Goal: Information Seeking & Learning: Learn about a topic

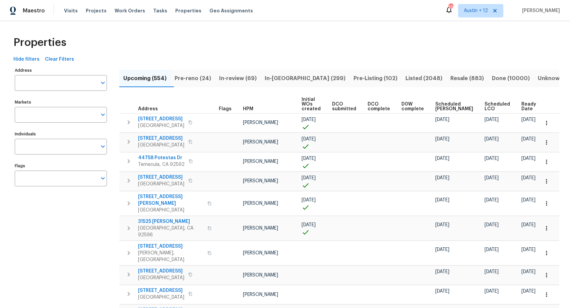
click at [405, 80] on span "Listed (2048)" at bounding box center [423, 78] width 37 height 9
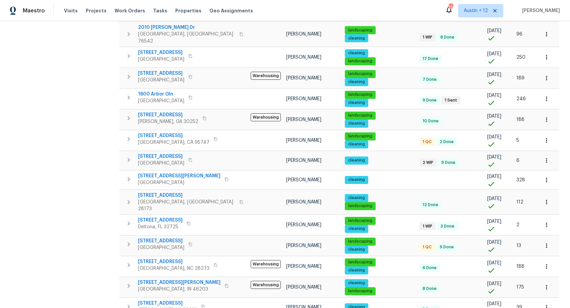
scroll to position [334, 0]
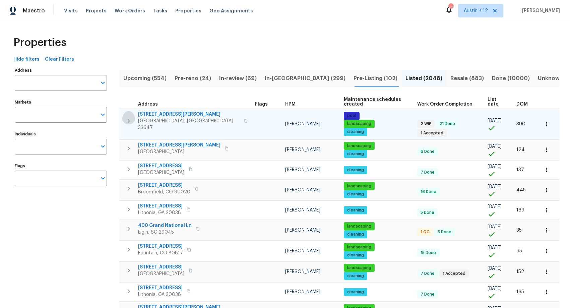
click at [127, 117] on icon "button" at bounding box center [129, 121] width 8 height 8
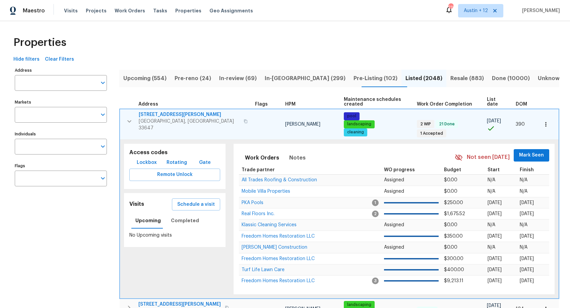
click at [458, 121] on icon "button" at bounding box center [545, 124] width 7 height 7
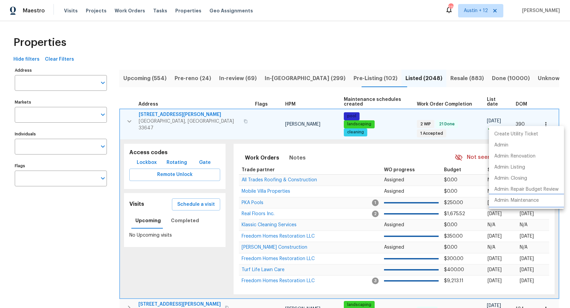
click at [458, 204] on li "Admin: Maintenance" at bounding box center [526, 200] width 75 height 11
click at [171, 109] on div at bounding box center [285, 154] width 570 height 308
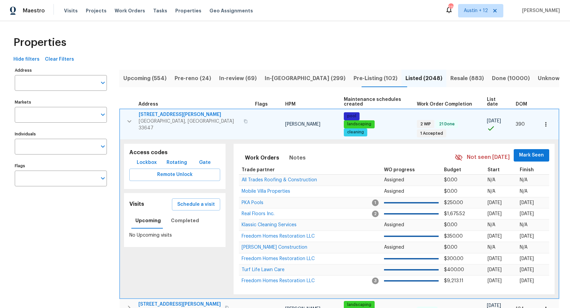
click at [162, 111] on span "18122 Sugar Brooke Dr" at bounding box center [189, 114] width 101 height 7
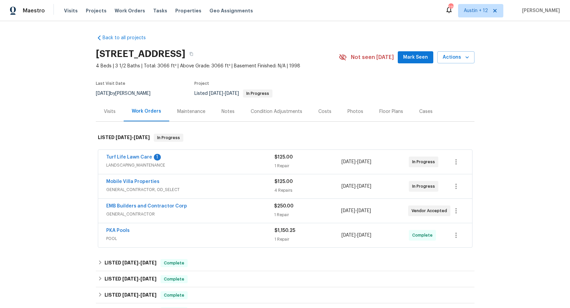
click at [394, 115] on div "Floor Plans" at bounding box center [391, 111] width 24 height 7
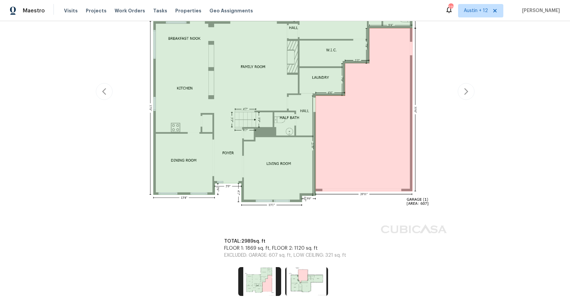
scroll to position [235, 0]
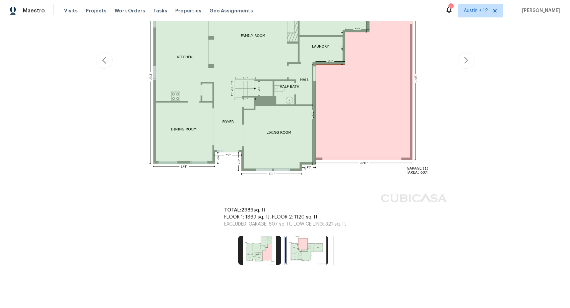
click at [306, 249] on img at bounding box center [306, 250] width 43 height 29
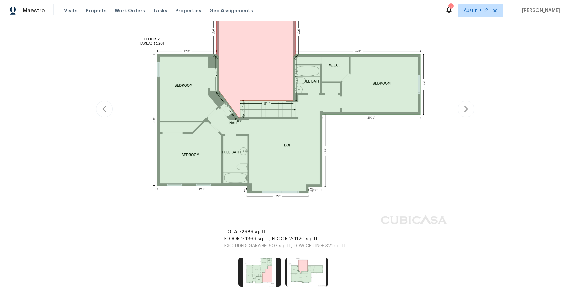
scroll to position [148, 0]
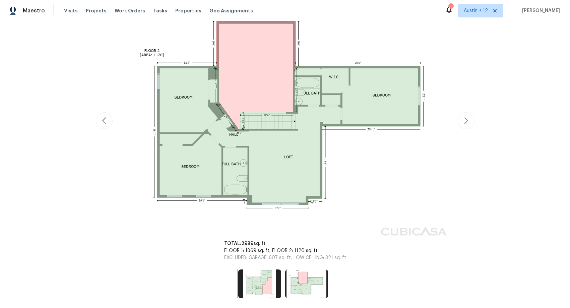
click at [254, 290] on img at bounding box center [259, 283] width 43 height 29
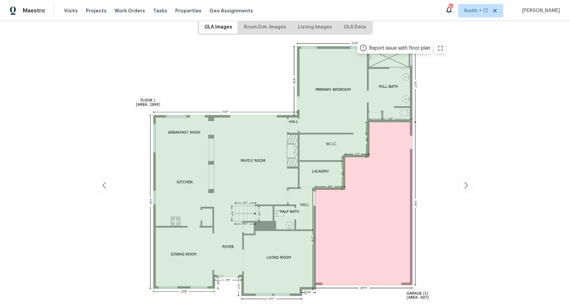
scroll to position [108, 0]
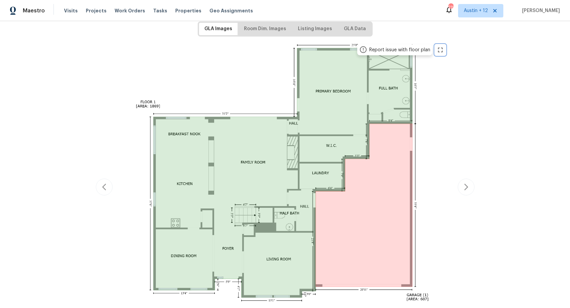
click at [442, 51] on icon "zoom in" at bounding box center [440, 50] width 5 height 5
click at [485, 104] on div "Back to all projects 18122 Sugar Brooke Dr, Tampa, FL 33647 4 Beds | 3 1/2 Bath…" at bounding box center [285, 164] width 570 height 287
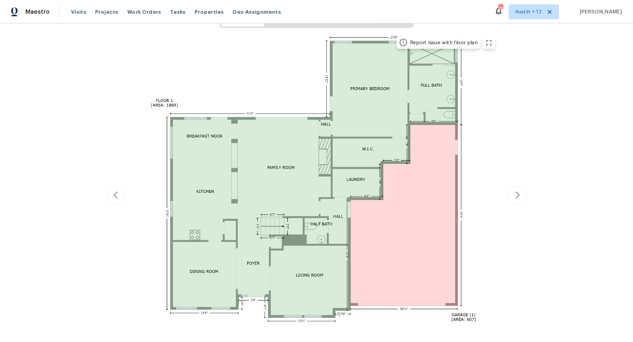
scroll to position [121, 0]
click at [380, 116] on img at bounding box center [285, 173] width 329 height 291
click at [439, 38] on icon "zoom in" at bounding box center [440, 37] width 8 height 8
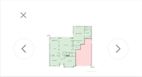
scroll to position [81, 0]
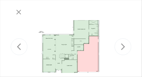
click at [104, 28] on div at bounding box center [71, 49] width 71 height 63
click at [17, 12] on icon "button" at bounding box center [19, 12] width 8 height 8
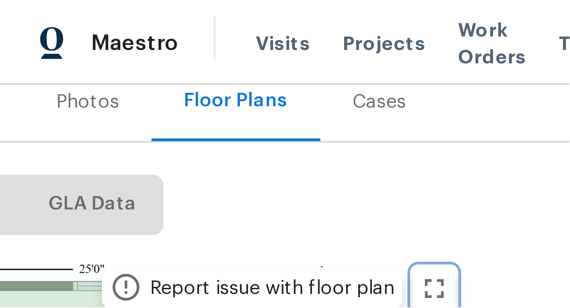
scroll to position [86, 0]
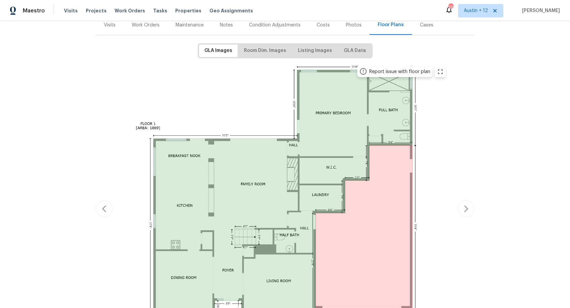
click at [231, 102] on img at bounding box center [285, 207] width 329 height 291
click at [351, 47] on span "GLA Data" at bounding box center [355, 51] width 22 height 8
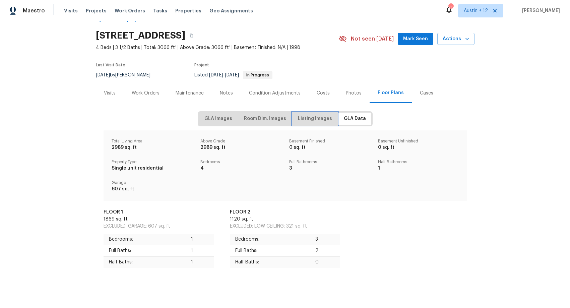
click at [314, 119] on span "Listing Images" at bounding box center [315, 119] width 34 height 8
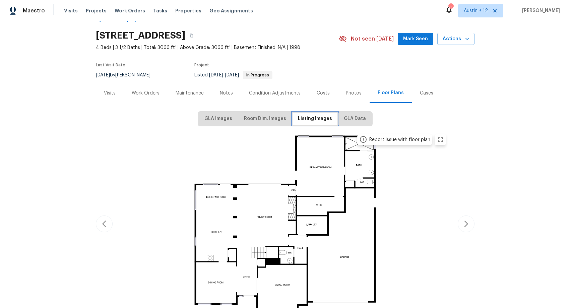
scroll to position [0, 0]
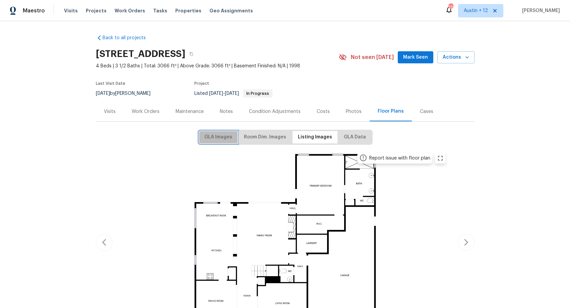
click at [223, 137] on span "GLA Images" at bounding box center [218, 137] width 28 height 8
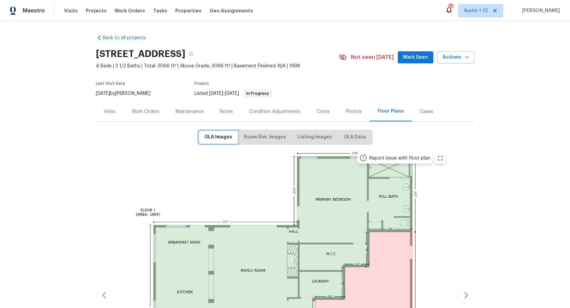
click at [220, 137] on span "GLA Images" at bounding box center [218, 137] width 28 height 8
click at [259, 138] on span "Room Dim. Images" at bounding box center [265, 137] width 42 height 8
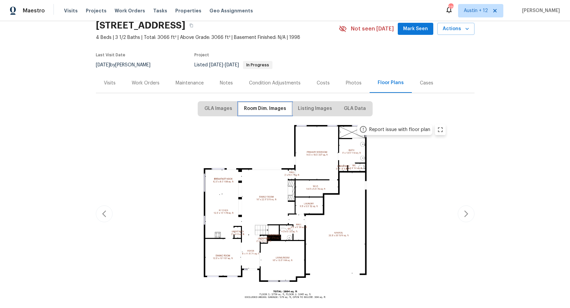
scroll to position [29, 0]
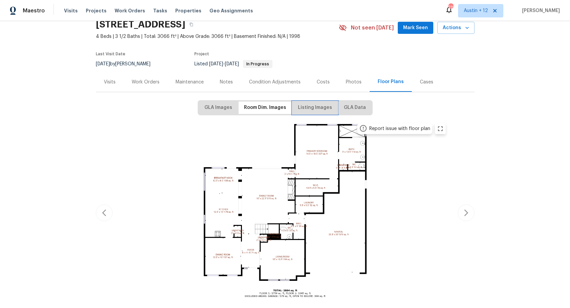
click at [306, 104] on span "Listing Images" at bounding box center [315, 107] width 34 height 8
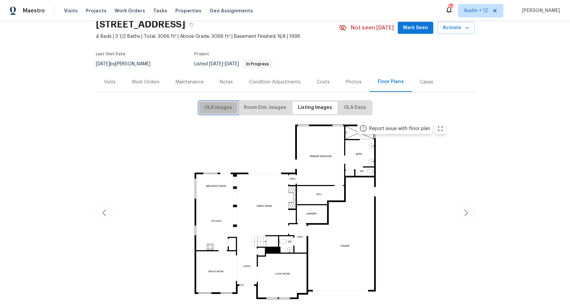
click at [228, 104] on span "GLA Images" at bounding box center [218, 107] width 28 height 8
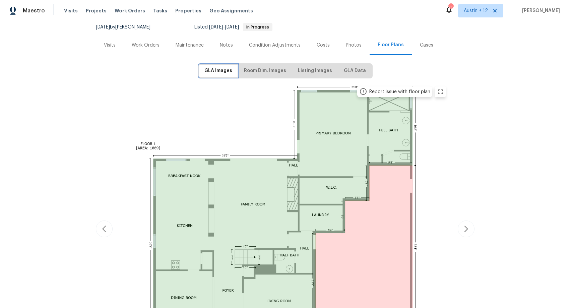
scroll to position [76, 0]
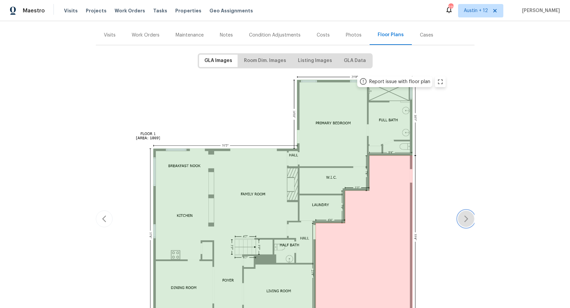
click at [461, 220] on button "button" at bounding box center [466, 218] width 17 height 17
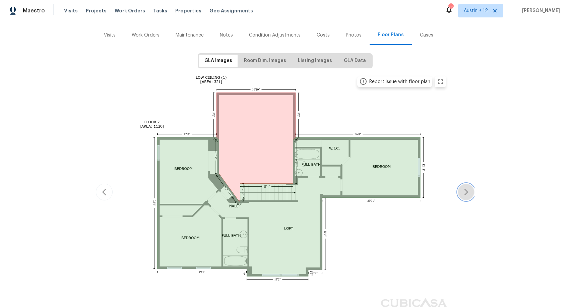
click at [465, 189] on icon "button" at bounding box center [466, 192] width 8 height 8
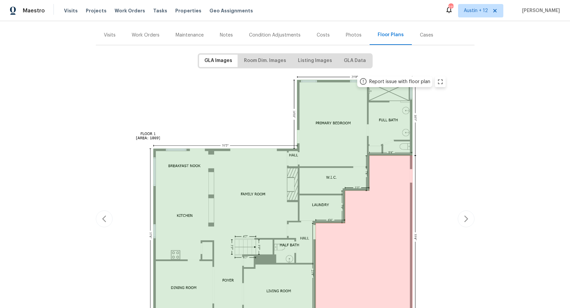
click at [465, 189] on div "Report issue with floor plan Report issue with floor plan" at bounding box center [285, 218] width 378 height 293
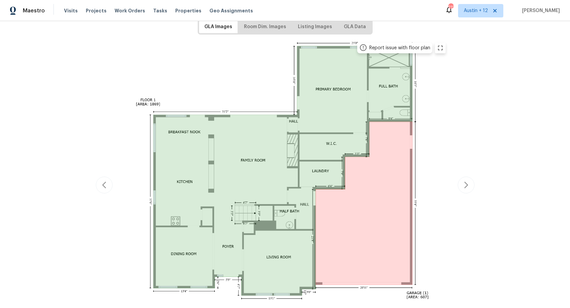
scroll to position [145, 0]
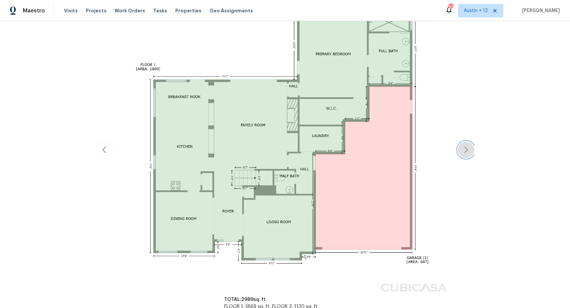
click at [465, 149] on icon "button" at bounding box center [466, 150] width 8 height 8
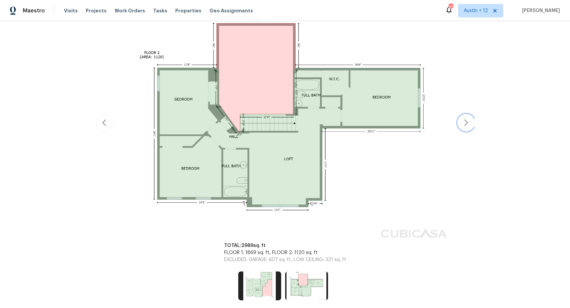
scroll to position [146, 0]
click at [468, 121] on icon "button" at bounding box center [466, 122] width 8 height 8
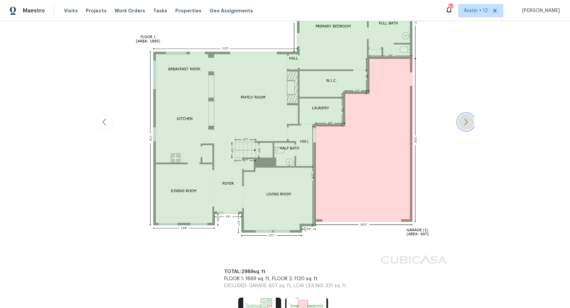
click at [468, 121] on icon "button" at bounding box center [466, 122] width 8 height 8
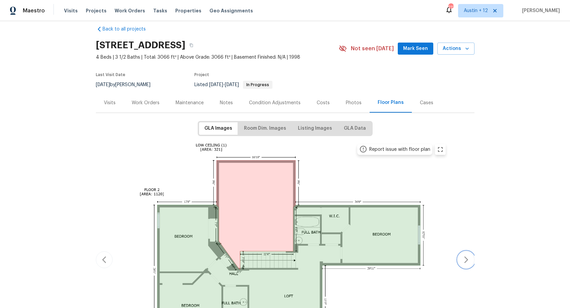
scroll to position [0, 0]
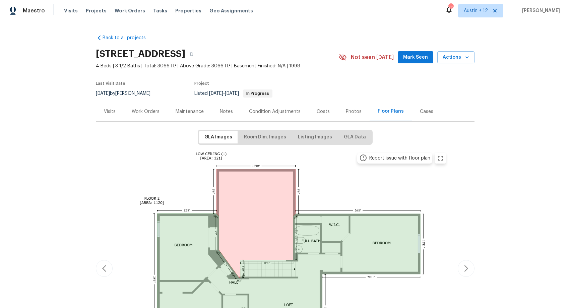
click at [184, 112] on div "Maintenance" at bounding box center [190, 111] width 28 height 7
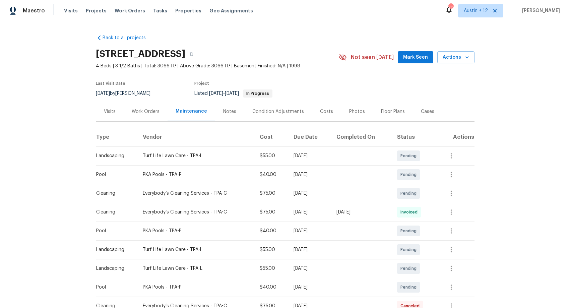
scroll to position [1, 0]
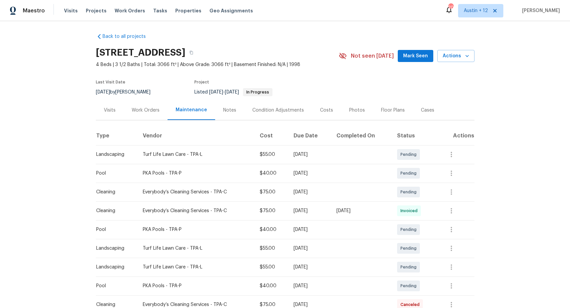
click at [349, 108] on div "Photos" at bounding box center [357, 110] width 16 height 7
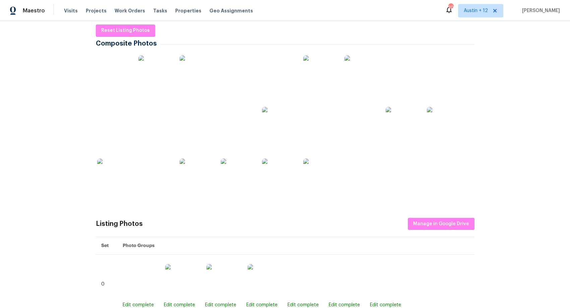
scroll to position [111, 0]
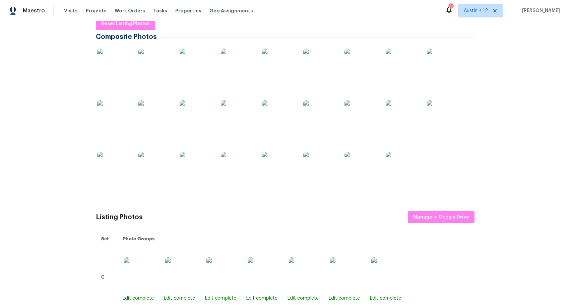
click at [396, 67] on img at bounding box center [401, 65] width 33 height 33
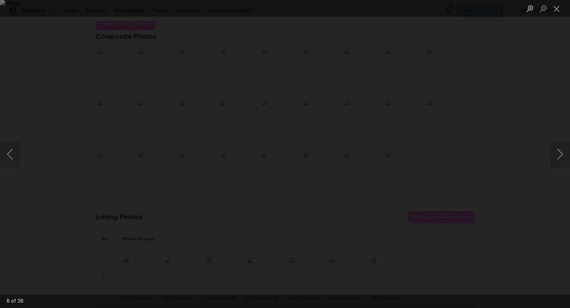
click at [531, 47] on div "Lightbox" at bounding box center [285, 154] width 570 height 308
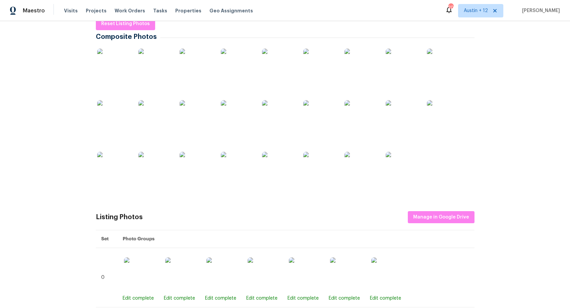
click at [190, 168] on img at bounding box center [196, 168] width 33 height 33
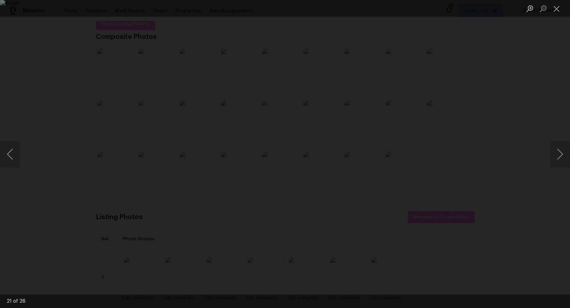
click at [58, 158] on div "Lightbox" at bounding box center [285, 154] width 570 height 308
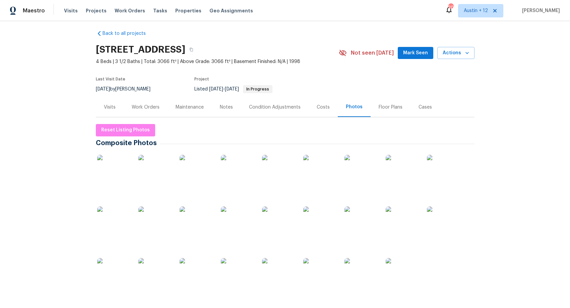
scroll to position [0, 0]
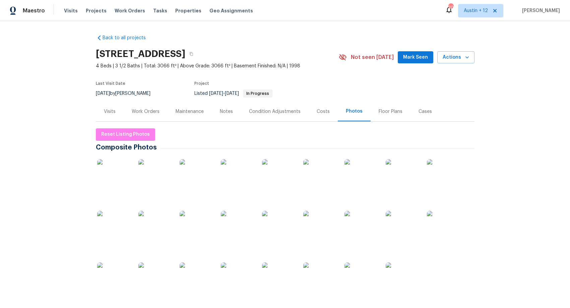
click at [190, 113] on div "Maintenance" at bounding box center [190, 111] width 28 height 7
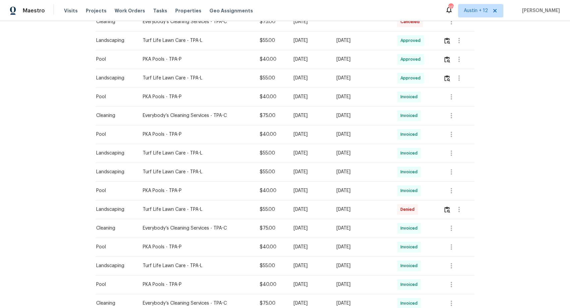
scroll to position [291, 0]
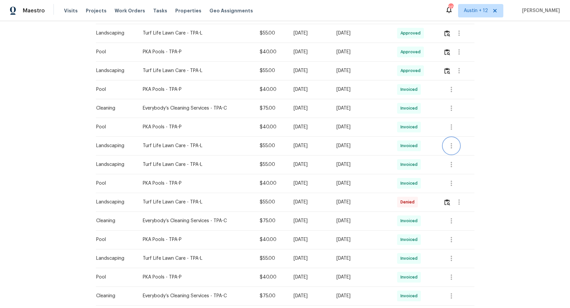
click at [452, 148] on icon "button" at bounding box center [450, 145] width 1 height 5
click at [456, 155] on li "View details" at bounding box center [468, 156] width 47 height 11
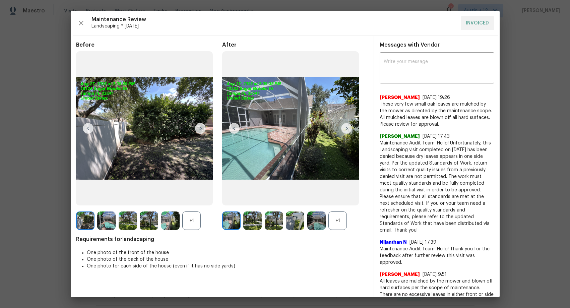
click at [342, 128] on img at bounding box center [346, 128] width 11 height 11
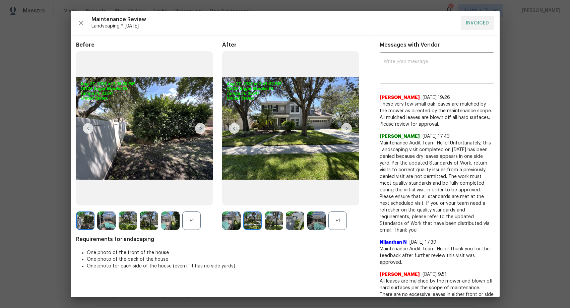
click at [347, 127] on img at bounding box center [346, 128] width 11 height 11
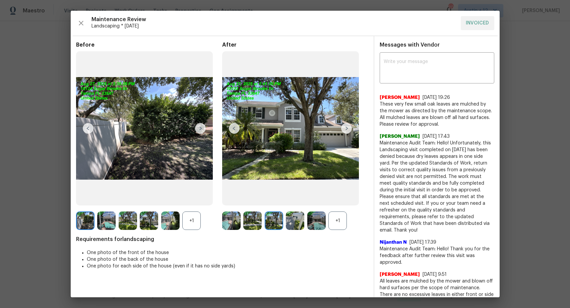
click at [341, 126] on img at bounding box center [346, 128] width 11 height 11
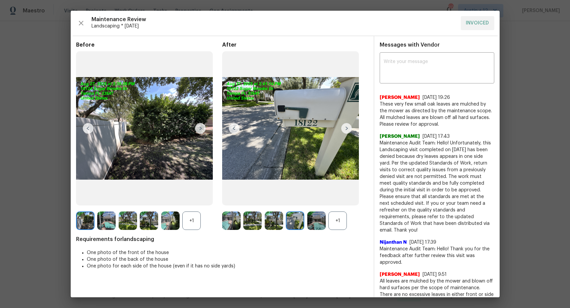
click at [341, 126] on img at bounding box center [346, 128] width 11 height 11
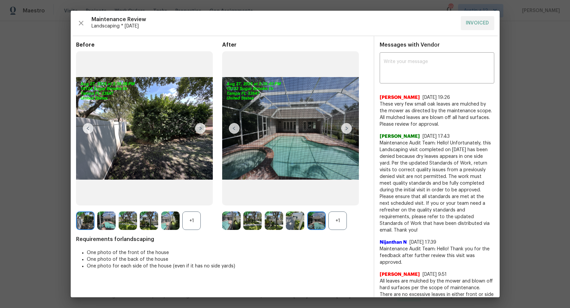
click at [341, 126] on img at bounding box center [346, 128] width 11 height 11
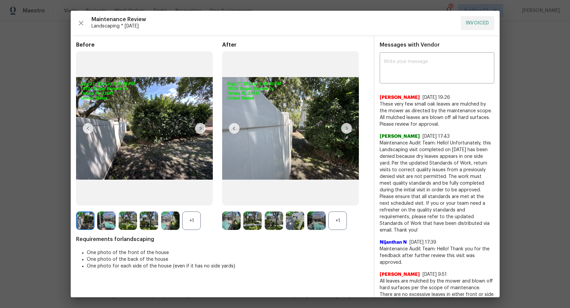
click at [341, 126] on img at bounding box center [346, 128] width 11 height 11
click at [347, 127] on img at bounding box center [346, 128] width 11 height 11
click at [227, 222] on img at bounding box center [231, 220] width 18 height 18
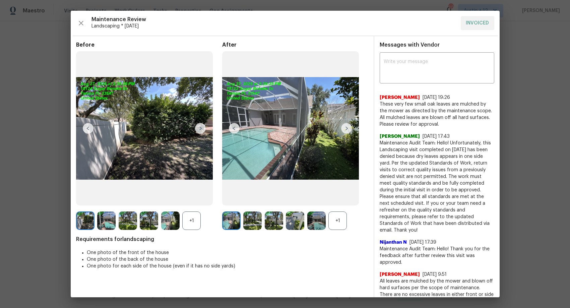
click at [336, 219] on div "+1" at bounding box center [337, 220] width 18 height 18
click at [249, 223] on img at bounding box center [252, 220] width 18 height 18
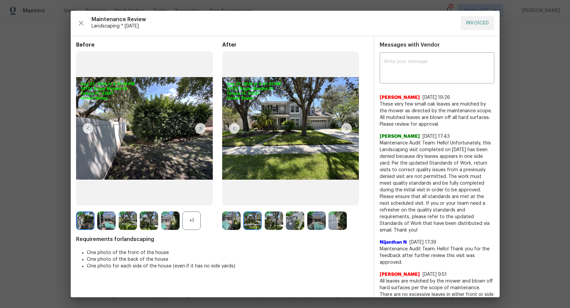
click at [276, 223] on img at bounding box center [274, 220] width 18 height 18
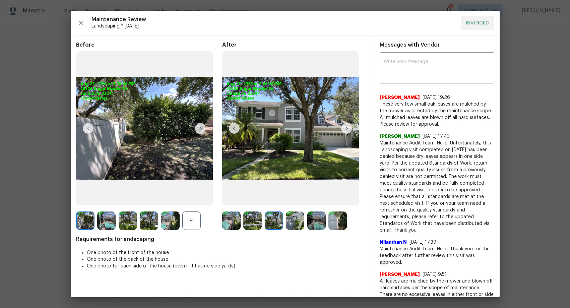
click at [295, 223] on img at bounding box center [295, 220] width 18 height 18
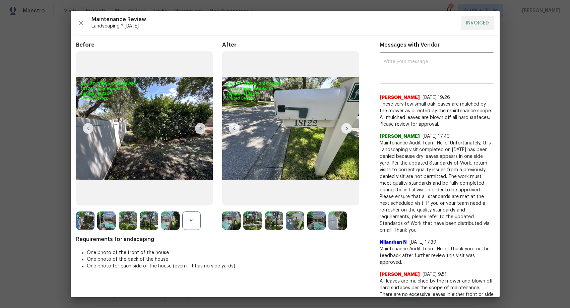
click at [319, 224] on img at bounding box center [316, 220] width 18 height 18
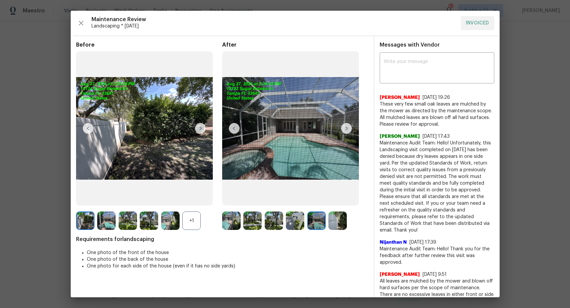
click at [336, 224] on img at bounding box center [337, 220] width 18 height 18
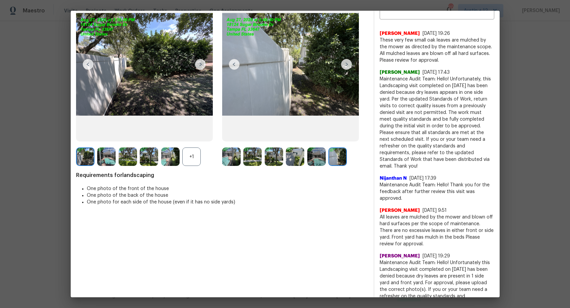
scroll to position [63, 0]
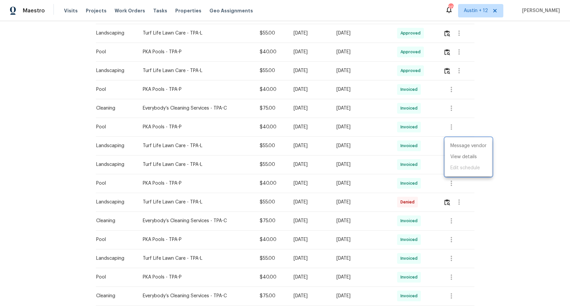
click at [36, 185] on div at bounding box center [285, 154] width 570 height 308
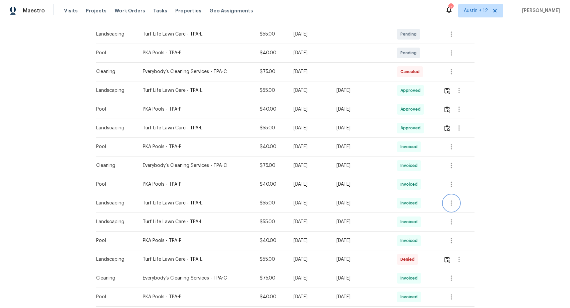
scroll to position [289, 0]
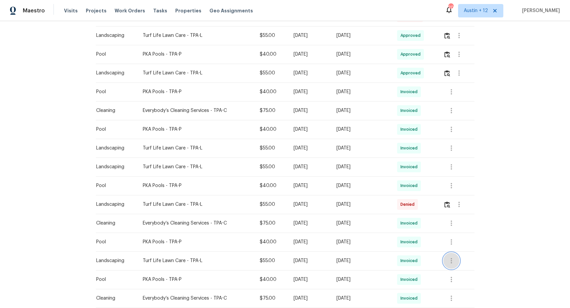
click at [449, 262] on icon "button" at bounding box center [451, 261] width 8 height 8
click at [456, 272] on li "View details" at bounding box center [468, 271] width 47 height 11
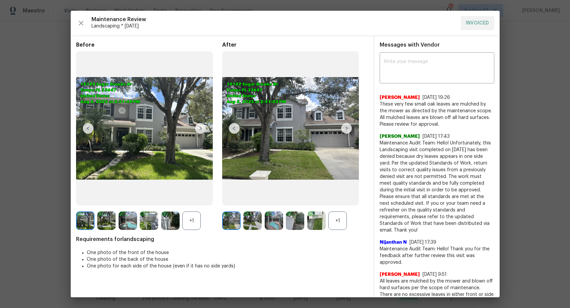
click at [138, 167] on img at bounding box center [144, 128] width 137 height 154
click at [108, 221] on img at bounding box center [106, 220] width 18 height 18
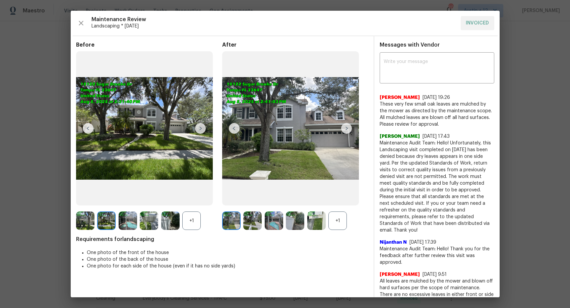
click at [131, 223] on img at bounding box center [128, 220] width 18 height 18
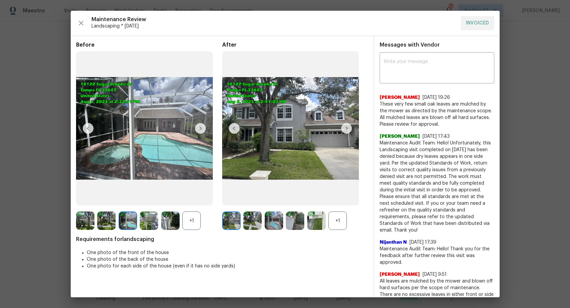
click at [152, 223] on img at bounding box center [149, 220] width 18 height 18
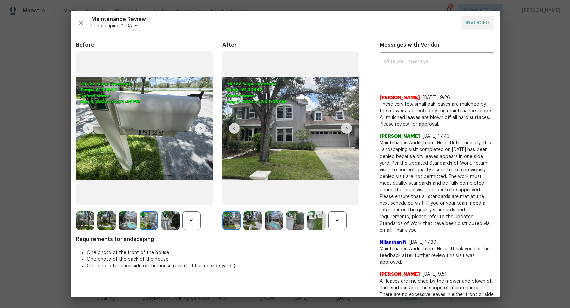
click at [170, 223] on img at bounding box center [170, 220] width 18 height 18
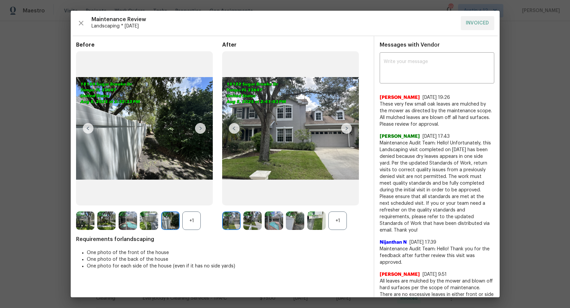
click at [191, 223] on div "+1" at bounding box center [191, 220] width 18 height 18
click at [199, 121] on img at bounding box center [144, 128] width 137 height 154
click at [200, 129] on img at bounding box center [200, 128] width 11 height 11
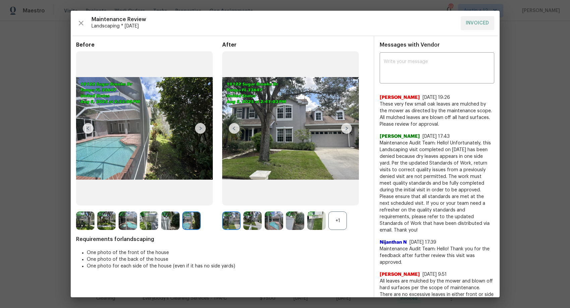
click at [236, 223] on img at bounding box center [231, 220] width 18 height 18
click at [262, 224] on div at bounding box center [253, 220] width 21 height 18
click at [300, 222] on img at bounding box center [295, 220] width 18 height 18
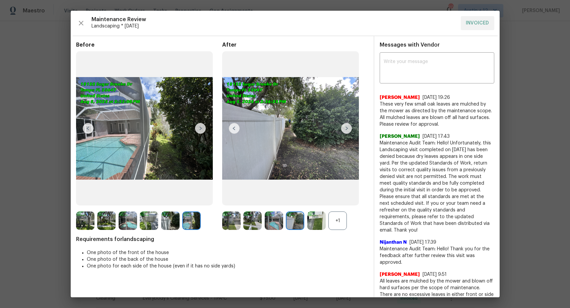
click at [318, 223] on img at bounding box center [316, 220] width 18 height 18
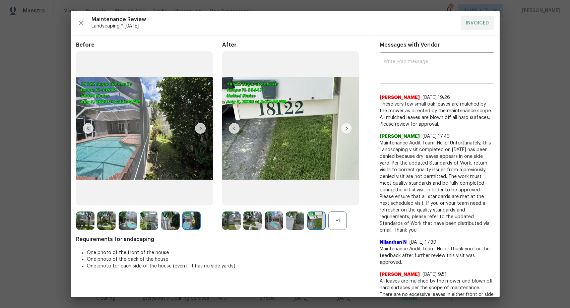
click at [296, 224] on img at bounding box center [295, 220] width 18 height 18
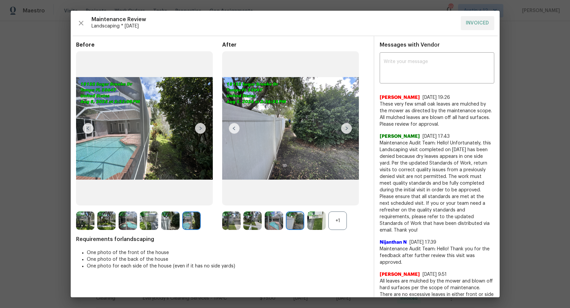
click at [281, 224] on img at bounding box center [274, 220] width 18 height 18
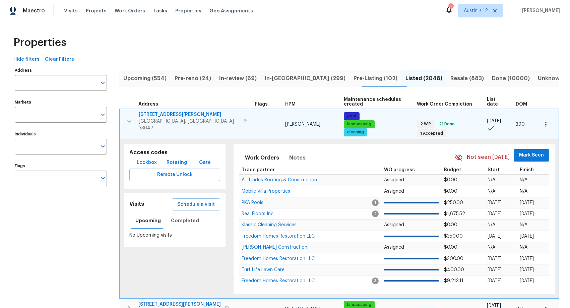
click at [129, 117] on icon "button" at bounding box center [129, 121] width 8 height 8
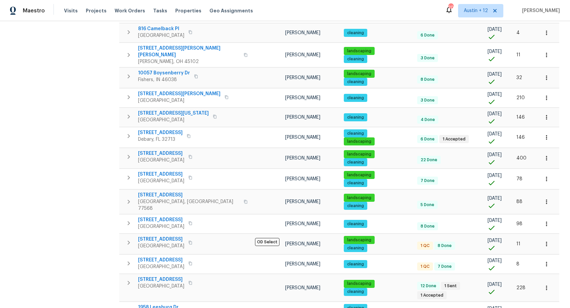
scroll to position [339, 0]
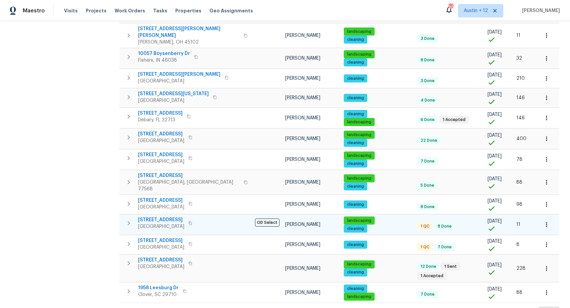
click at [152, 216] on span "6900 Vallecito Dr" at bounding box center [161, 219] width 46 height 7
click at [429, 307] on link "4" at bounding box center [434, 313] width 10 height 10
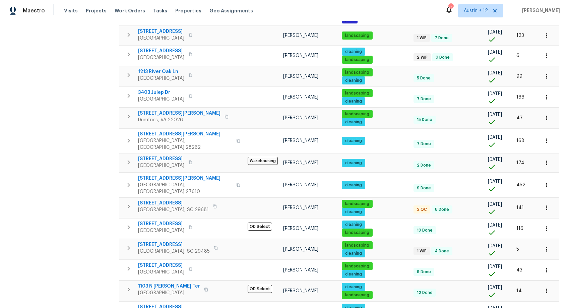
scroll to position [332, 0]
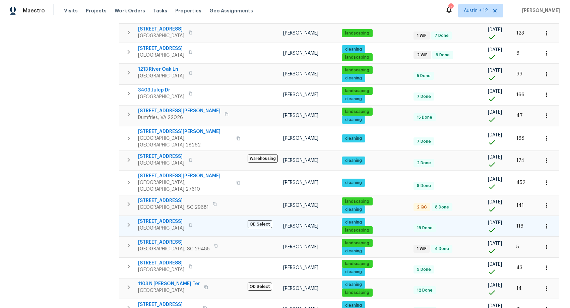
click at [152, 218] on span "6218 Ridge Oak" at bounding box center [161, 221] width 46 height 7
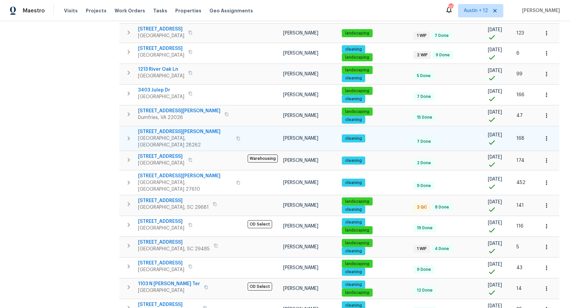
scroll to position [349, 0]
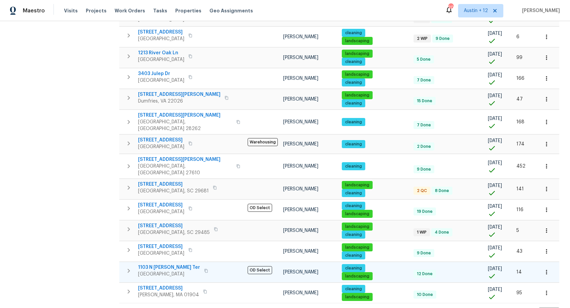
click at [162, 264] on span "1103 N Nancy Ter" at bounding box center [169, 267] width 62 height 7
click at [445, 307] on link "5" at bounding box center [447, 313] width 10 height 10
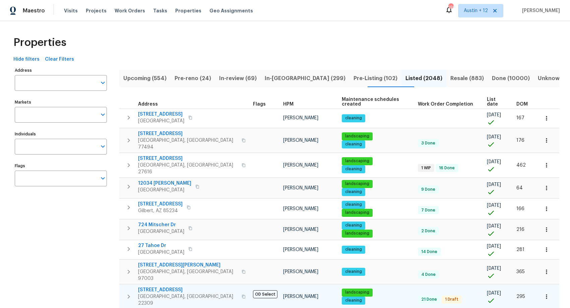
click at [173, 286] on span "8413 Wagon Wheel Rd" at bounding box center [187, 289] width 99 height 7
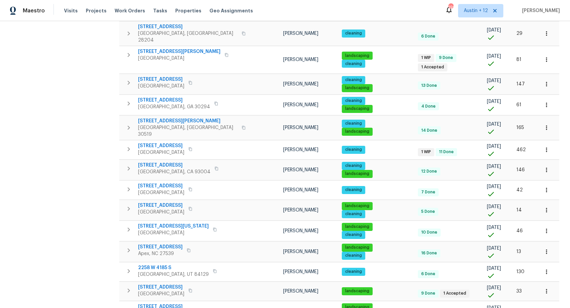
scroll to position [347, 0]
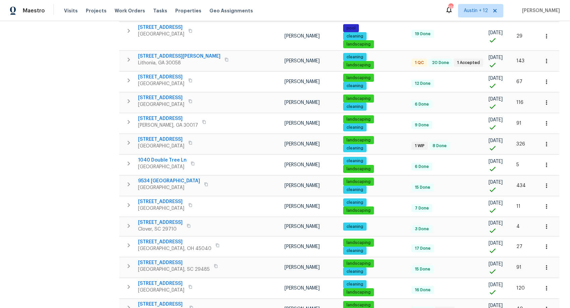
scroll to position [371, 0]
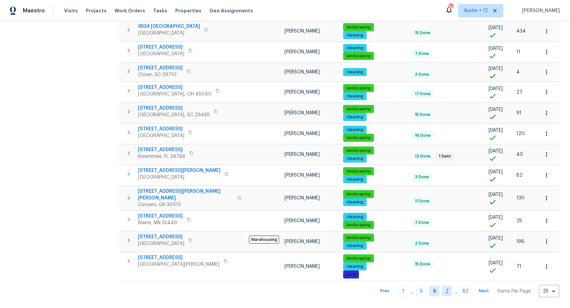
click at [447, 291] on link "7" at bounding box center [447, 291] width 10 height 10
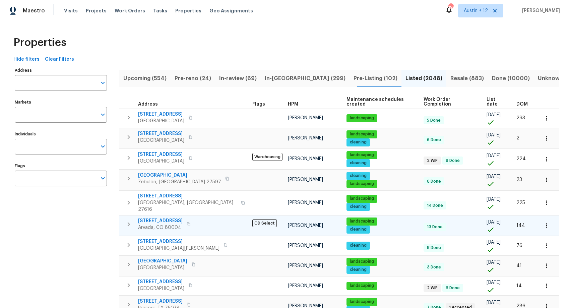
click at [152, 217] on span "6616 Zang Cir" at bounding box center [160, 220] width 45 height 7
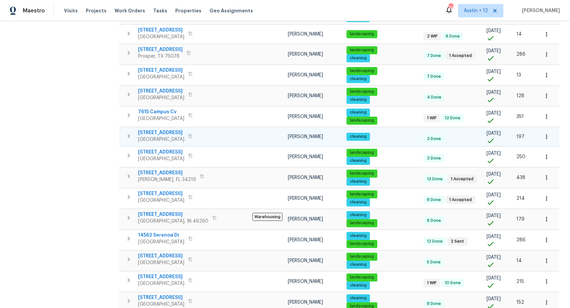
scroll to position [335, 0]
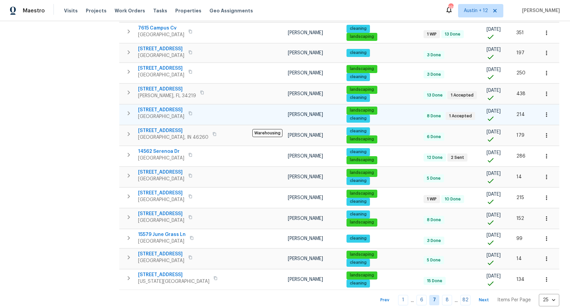
click at [155, 107] on span "8103 Rhanbuoy Rd" at bounding box center [161, 110] width 46 height 7
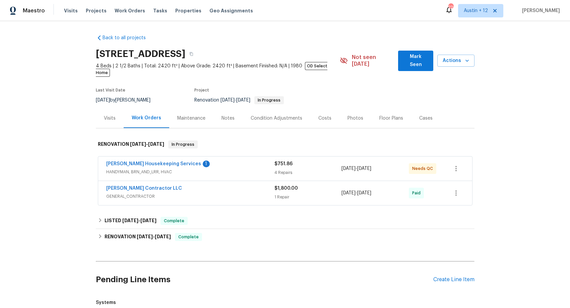
click at [342, 112] on div "Photos" at bounding box center [355, 118] width 32 height 20
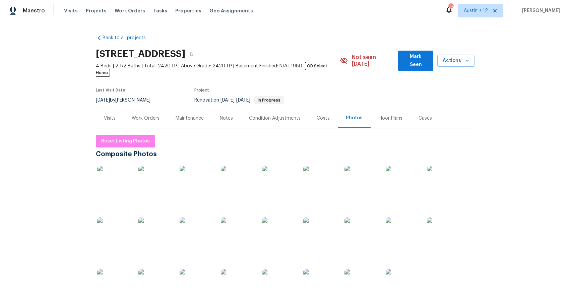
click at [315, 174] on img at bounding box center [319, 182] width 33 height 33
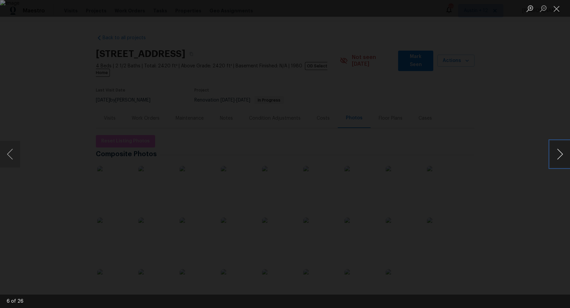
click at [558, 153] on button "Next image" at bounding box center [560, 154] width 20 height 27
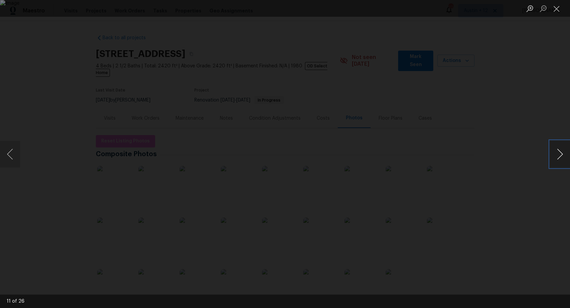
click at [558, 153] on button "Next image" at bounding box center [560, 154] width 20 height 27
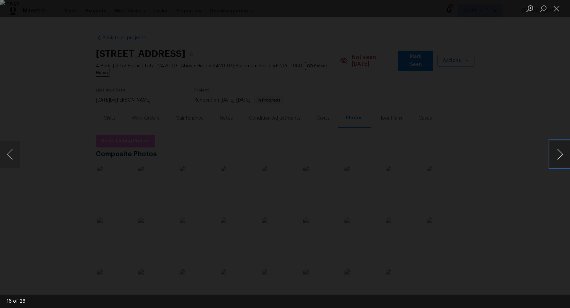
click at [558, 153] on button "Next image" at bounding box center [560, 154] width 20 height 27
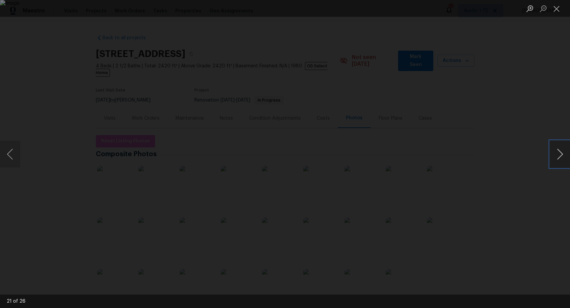
click at [558, 153] on button "Next image" at bounding box center [560, 154] width 20 height 27
click at [531, 153] on div "Lightbox" at bounding box center [285, 154] width 570 height 308
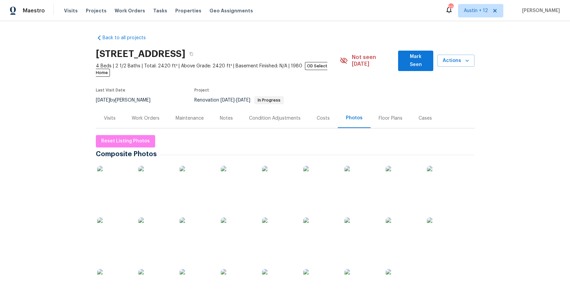
click at [179, 108] on div "Maintenance" at bounding box center [189, 118] width 44 height 20
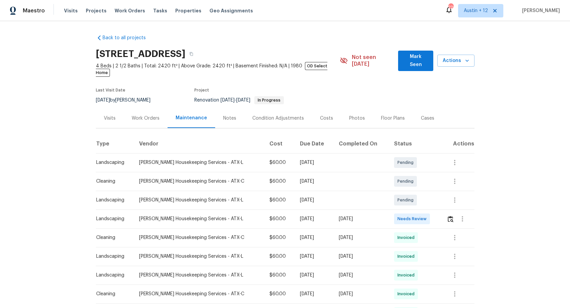
scroll to position [48, 0]
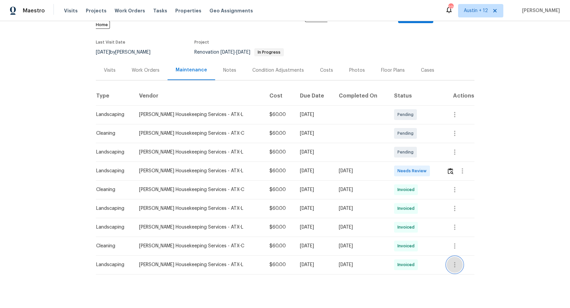
click at [451, 261] on icon "button" at bounding box center [454, 265] width 8 height 8
click at [464, 270] on li "View details" at bounding box center [468, 269] width 47 height 11
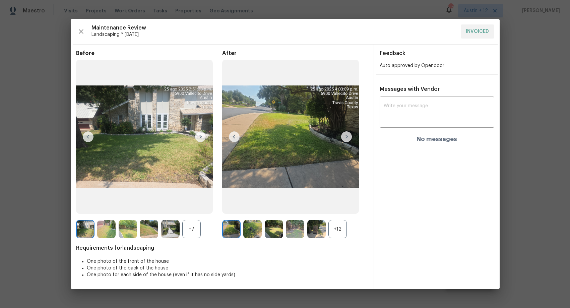
click at [198, 139] on img at bounding box center [200, 136] width 11 height 11
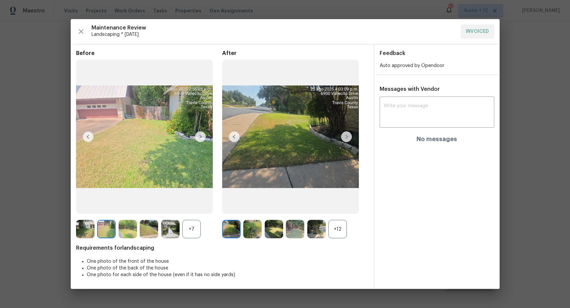
click at [198, 139] on img at bounding box center [200, 136] width 11 height 11
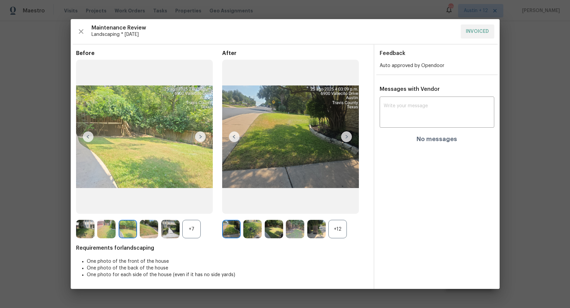
click at [198, 139] on img at bounding box center [200, 136] width 11 height 11
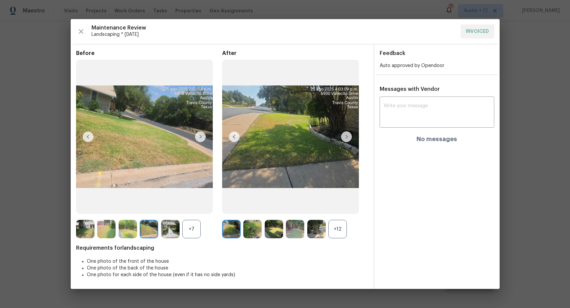
click at [198, 139] on img at bounding box center [200, 136] width 11 height 11
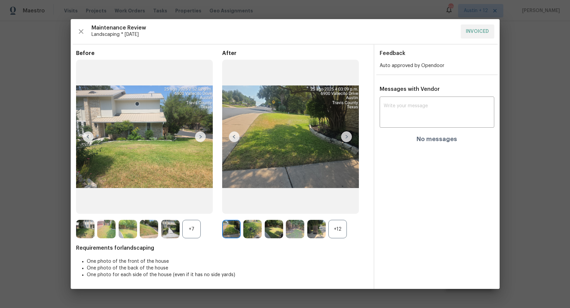
click at [198, 139] on img at bounding box center [200, 136] width 11 height 11
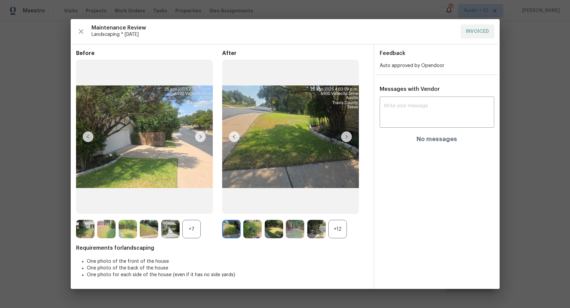
click at [198, 139] on img at bounding box center [200, 136] width 11 height 11
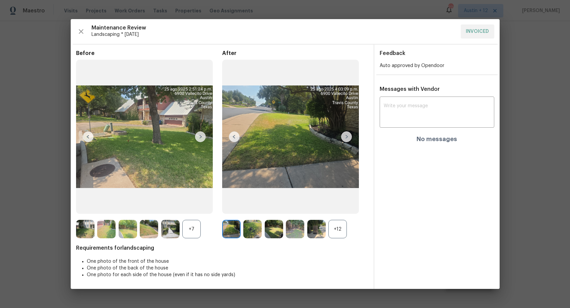
click at [198, 139] on img at bounding box center [200, 136] width 11 height 11
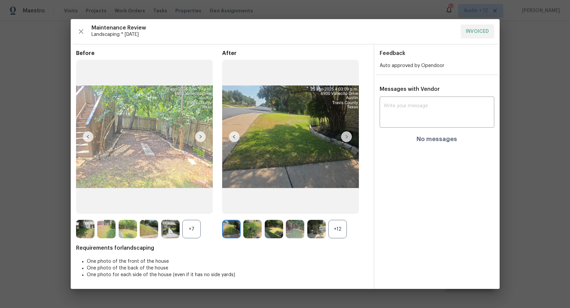
click at [198, 139] on img at bounding box center [200, 136] width 11 height 11
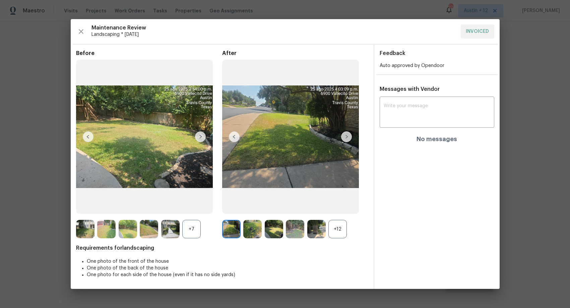
click at [198, 139] on img at bounding box center [200, 136] width 11 height 11
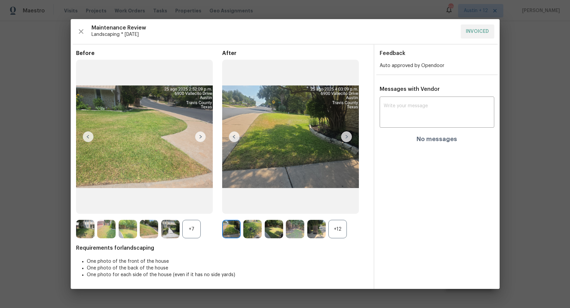
click at [198, 139] on img at bounding box center [200, 136] width 11 height 11
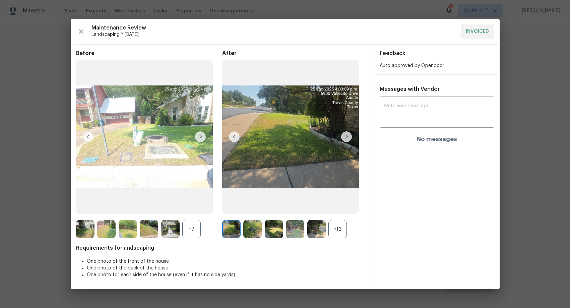
click at [347, 139] on img at bounding box center [346, 136] width 11 height 11
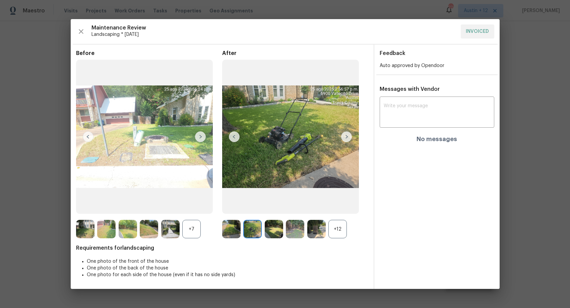
click at [347, 139] on img at bounding box center [346, 136] width 11 height 11
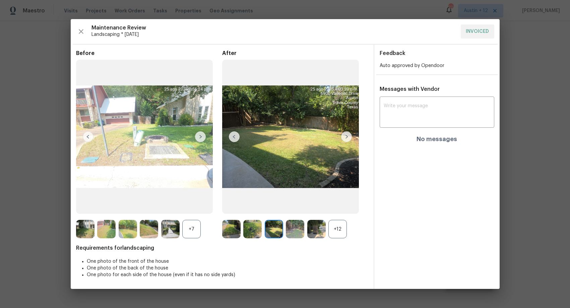
click at [347, 139] on img at bounding box center [346, 136] width 11 height 11
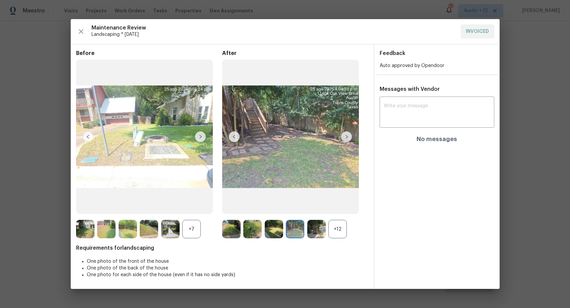
click at [347, 139] on img at bounding box center [346, 136] width 11 height 11
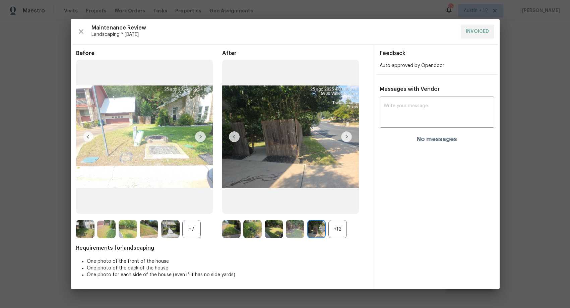
click at [347, 139] on img at bounding box center [346, 136] width 11 height 11
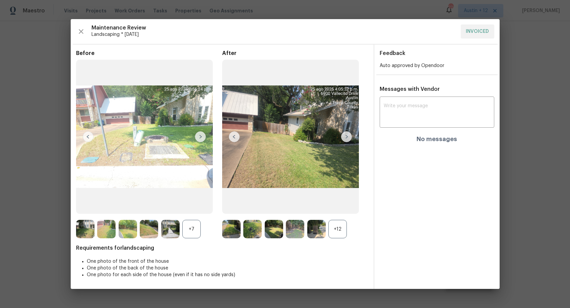
click at [347, 139] on img at bounding box center [346, 136] width 11 height 11
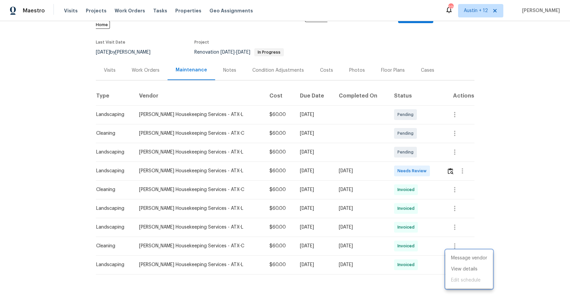
click at [510, 151] on div at bounding box center [285, 154] width 570 height 308
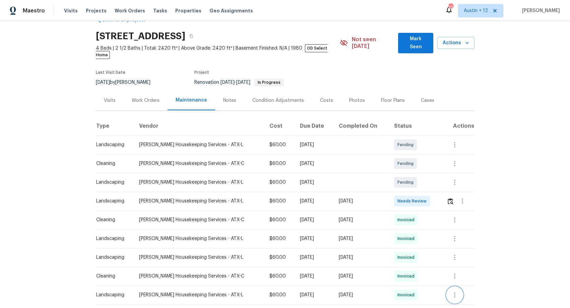
scroll to position [16, 0]
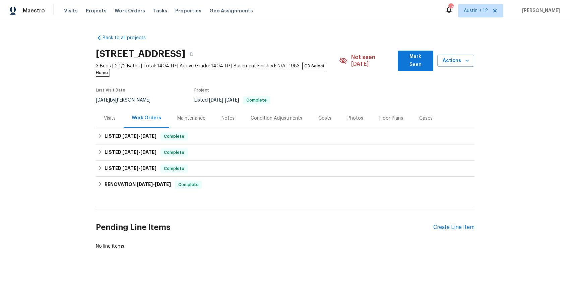
click at [192, 115] on div "Maintenance" at bounding box center [191, 118] width 44 height 20
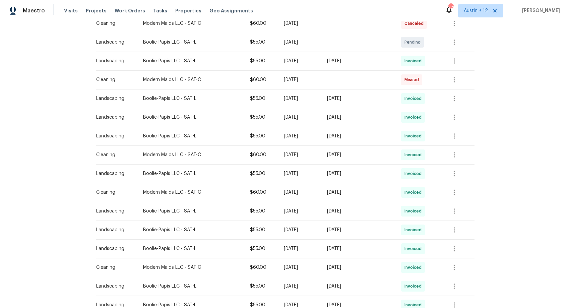
scroll to position [245, 0]
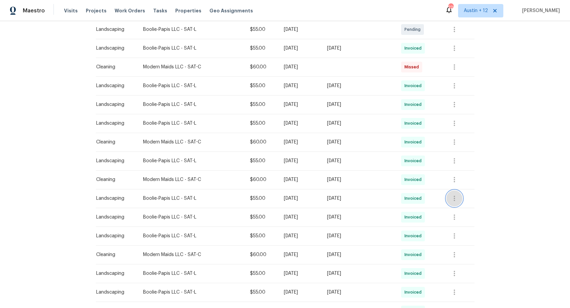
click at [455, 196] on icon "button" at bounding box center [453, 198] width 1 height 5
click at [460, 204] on li "View details" at bounding box center [471, 202] width 47 height 11
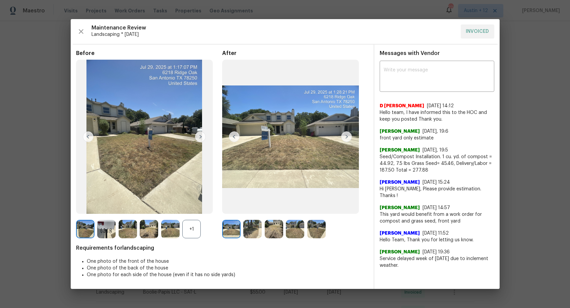
click at [345, 136] on img at bounding box center [346, 136] width 11 height 11
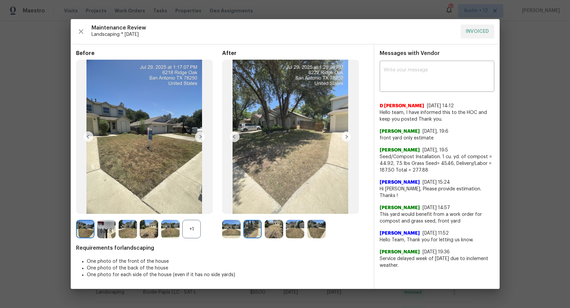
click at [345, 136] on img at bounding box center [346, 136] width 11 height 11
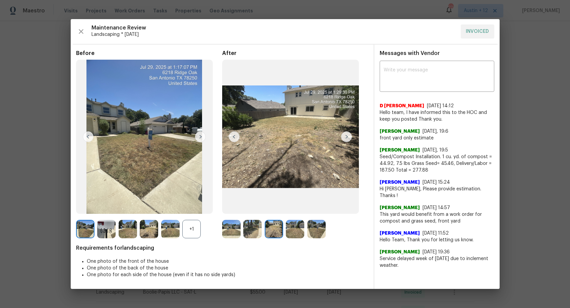
click at [345, 136] on img at bounding box center [346, 136] width 11 height 11
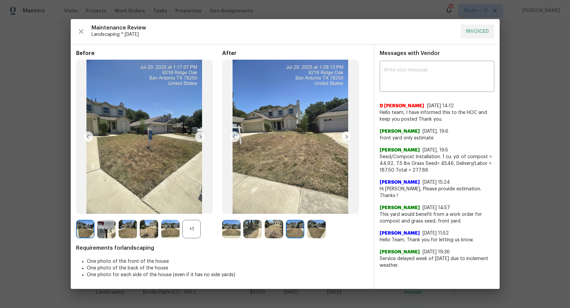
click at [345, 136] on img at bounding box center [346, 136] width 11 height 11
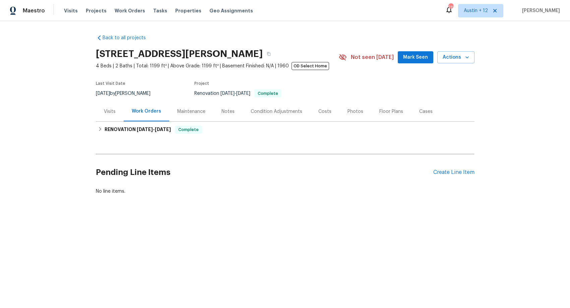
click at [192, 113] on div "Maintenance" at bounding box center [191, 111] width 28 height 7
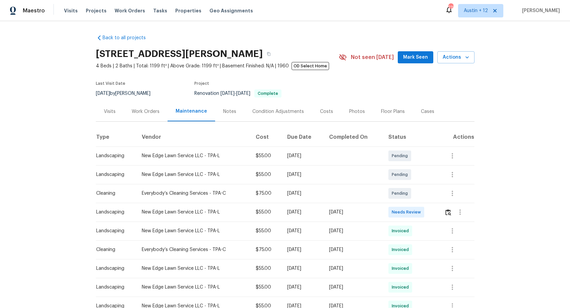
scroll to position [85, 0]
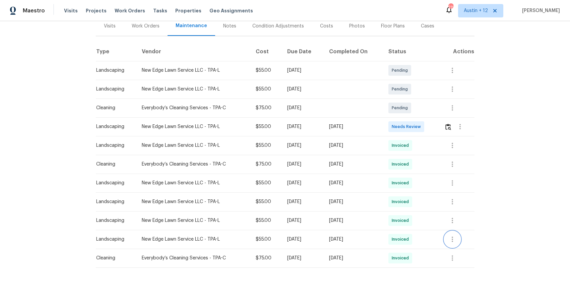
click at [455, 241] on icon "button" at bounding box center [452, 239] width 8 height 8
click at [456, 251] on li "View details" at bounding box center [469, 250] width 47 height 11
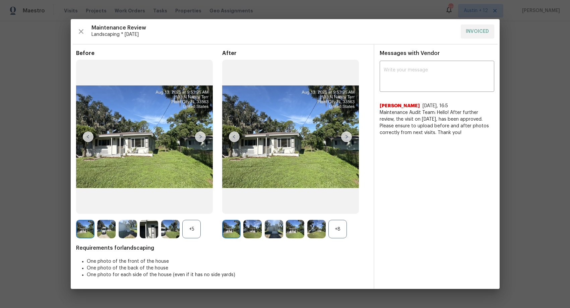
click at [201, 135] on img at bounding box center [200, 136] width 11 height 11
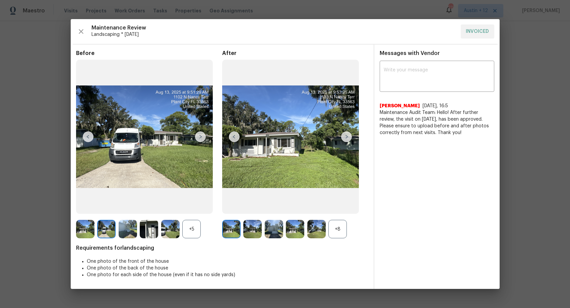
click at [201, 135] on img at bounding box center [200, 136] width 11 height 11
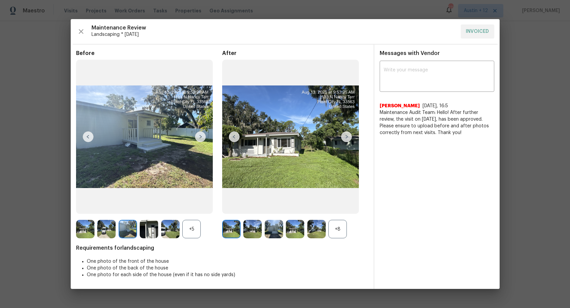
click at [201, 135] on img at bounding box center [200, 136] width 11 height 11
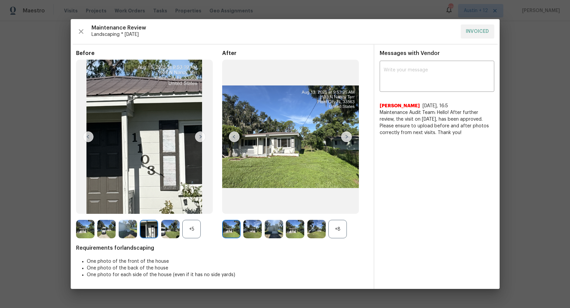
click at [201, 135] on img at bounding box center [200, 136] width 11 height 11
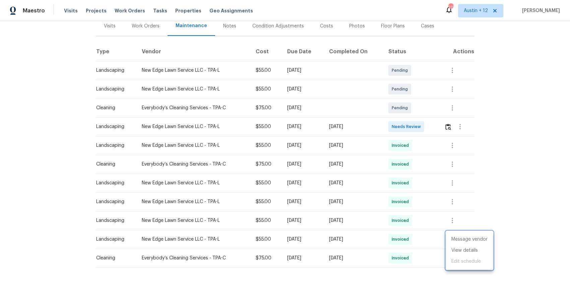
click at [490, 149] on div at bounding box center [285, 154] width 570 height 308
click at [460, 144] on button "button" at bounding box center [452, 145] width 16 height 16
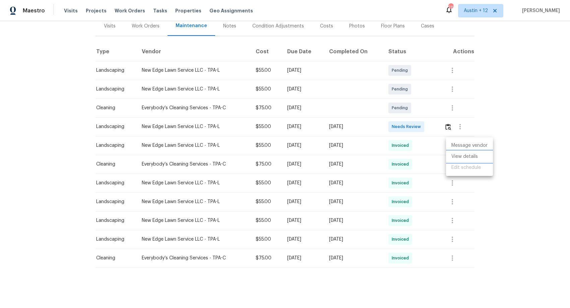
click at [451, 155] on li "View details" at bounding box center [469, 156] width 47 height 11
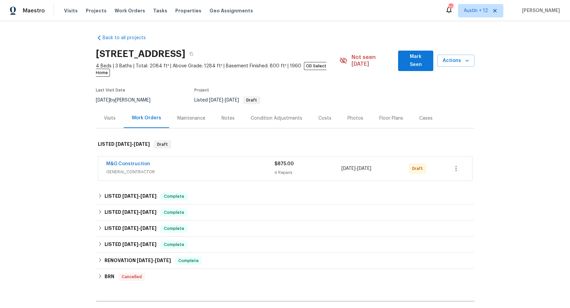
click at [197, 115] on div "Maintenance" at bounding box center [191, 118] width 28 height 7
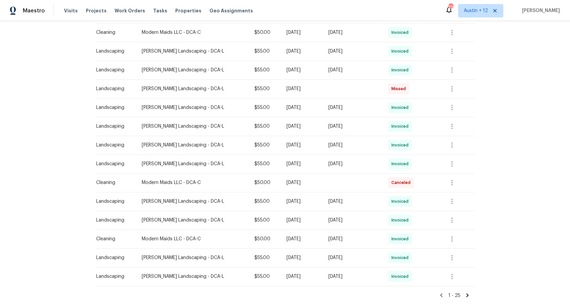
scroll to position [361, 0]
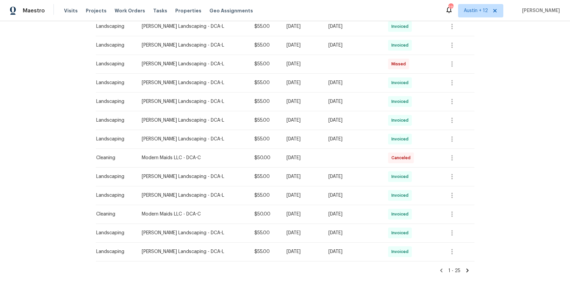
click at [466, 269] on icon at bounding box center [467, 271] width 2 height 4
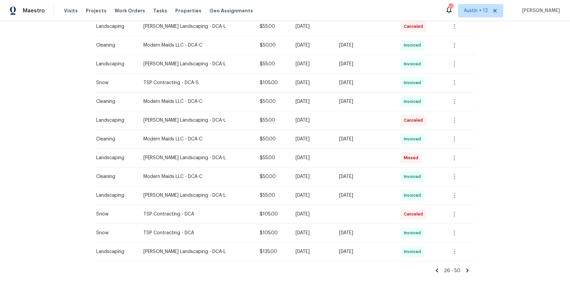
click at [467, 267] on icon at bounding box center [467, 270] width 6 height 6
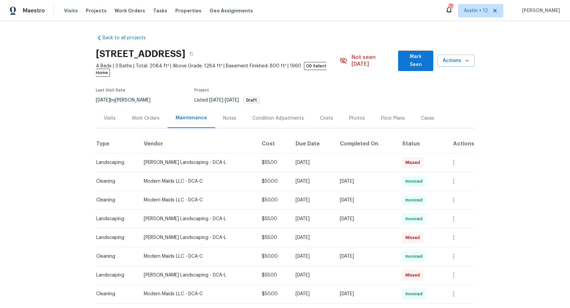
scroll to position [42, 0]
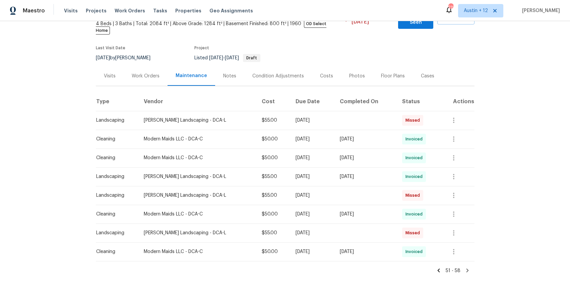
click at [467, 267] on icon at bounding box center [467, 270] width 6 height 6
click at [439, 267] on icon at bounding box center [438, 270] width 6 height 6
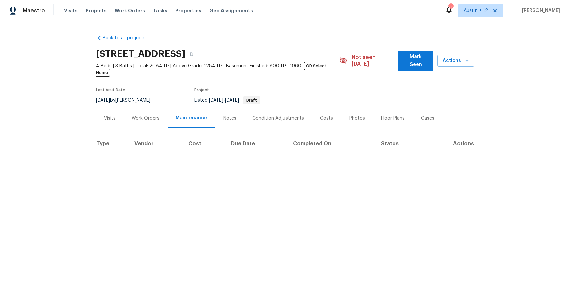
scroll to position [0, 0]
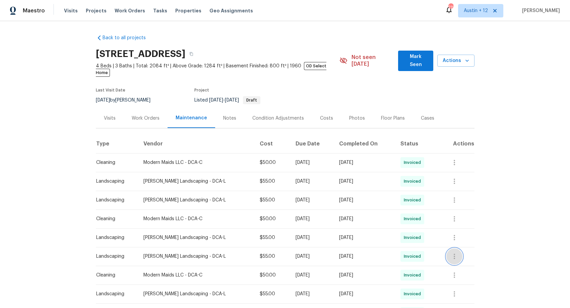
click at [455, 252] on icon "button" at bounding box center [454, 256] width 8 height 8
click at [463, 261] on li "View details" at bounding box center [471, 260] width 47 height 11
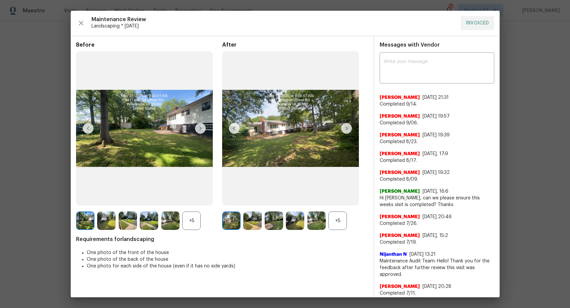
click at [201, 128] on img at bounding box center [200, 128] width 11 height 11
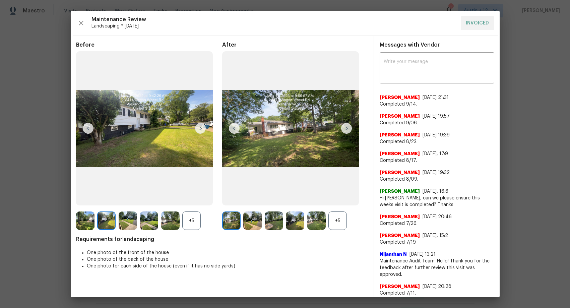
click at [201, 128] on img at bounding box center [200, 128] width 11 height 11
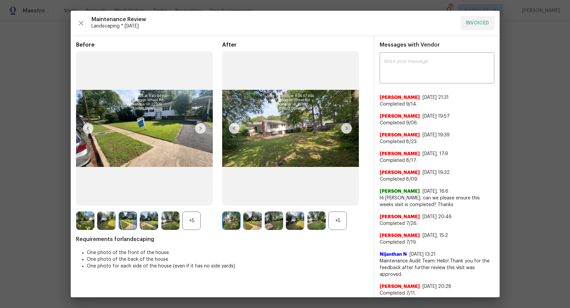
click at [201, 128] on img at bounding box center [200, 128] width 11 height 11
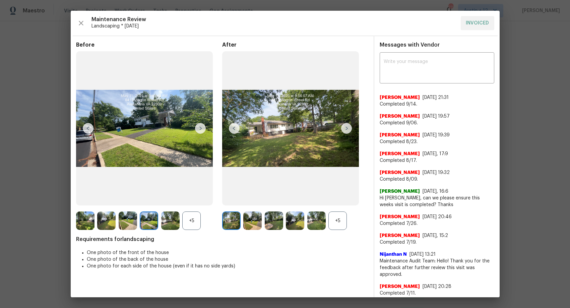
click at [201, 128] on img at bounding box center [200, 128] width 11 height 11
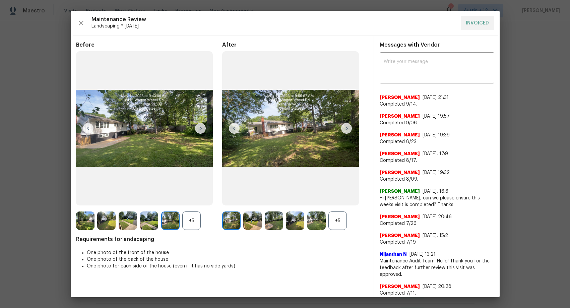
click at [201, 128] on img at bounding box center [200, 128] width 11 height 11
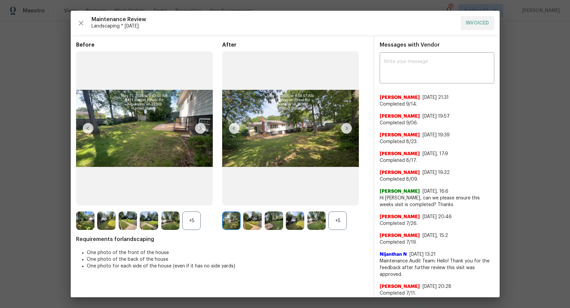
click at [201, 128] on img at bounding box center [200, 128] width 11 height 11
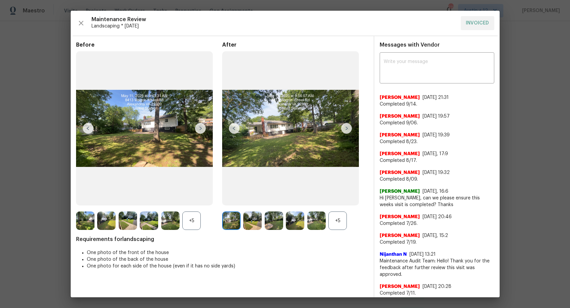
click at [201, 128] on img at bounding box center [200, 128] width 11 height 11
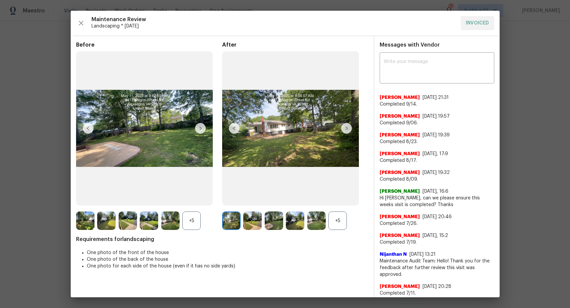
click at [201, 128] on img at bounding box center [200, 128] width 11 height 11
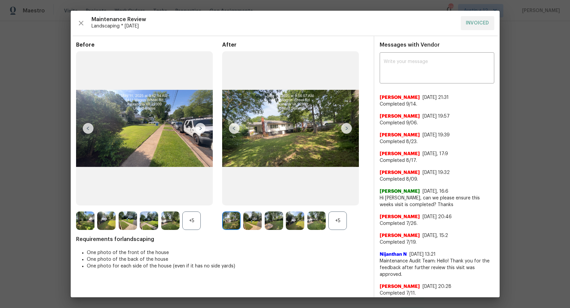
click at [201, 128] on img at bounding box center [200, 128] width 11 height 11
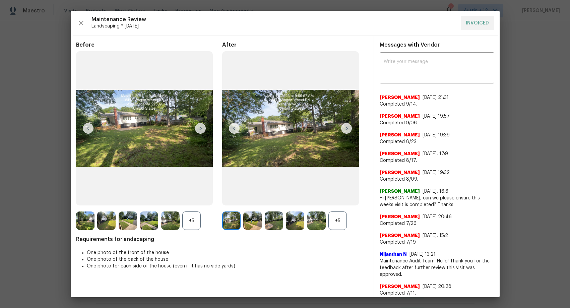
click at [201, 128] on img at bounding box center [200, 128] width 11 height 11
click at [347, 130] on img at bounding box center [346, 128] width 11 height 11
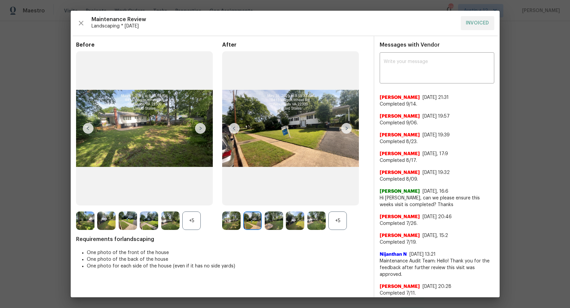
click at [347, 130] on img at bounding box center [346, 128] width 11 height 11
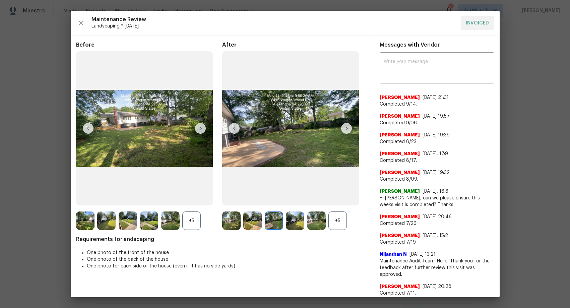
click at [347, 130] on img at bounding box center [346, 128] width 11 height 11
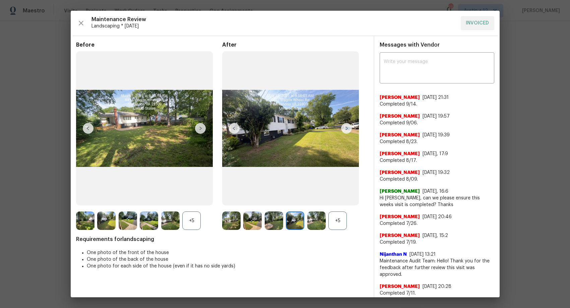
click at [347, 130] on img at bounding box center [346, 128] width 11 height 11
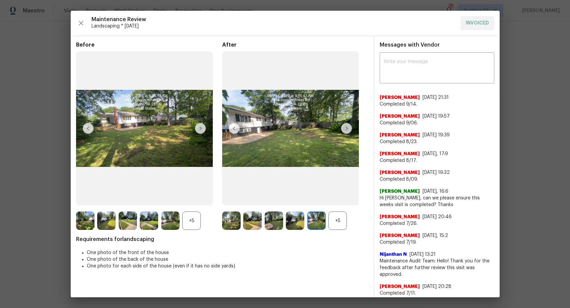
click at [347, 130] on img at bounding box center [346, 128] width 11 height 11
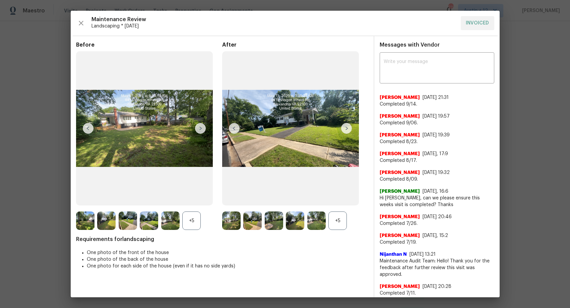
click at [347, 130] on img at bounding box center [346, 128] width 11 height 11
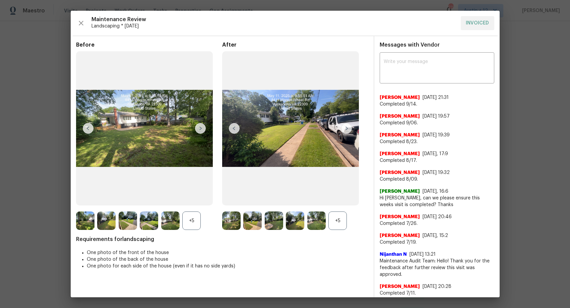
click at [347, 130] on img at bounding box center [346, 128] width 11 height 11
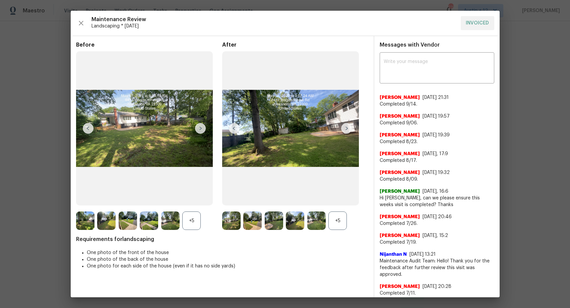
click at [347, 130] on img at bounding box center [346, 128] width 11 height 11
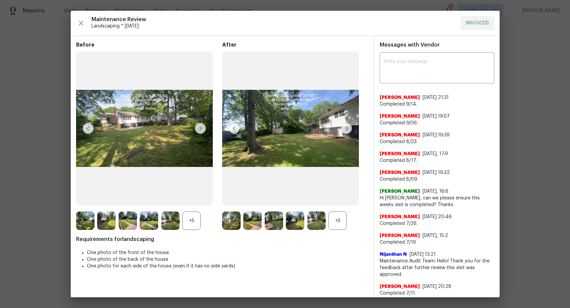
click at [347, 130] on img at bounding box center [346, 128] width 11 height 11
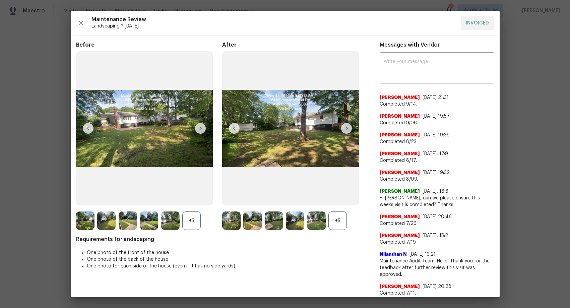
click at [347, 130] on img at bounding box center [346, 128] width 11 height 11
click at [348, 128] on img at bounding box center [346, 128] width 11 height 11
click at [109, 218] on img at bounding box center [106, 220] width 18 height 18
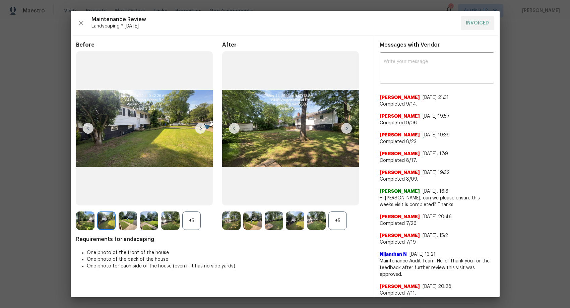
click at [87, 220] on img at bounding box center [85, 220] width 18 height 18
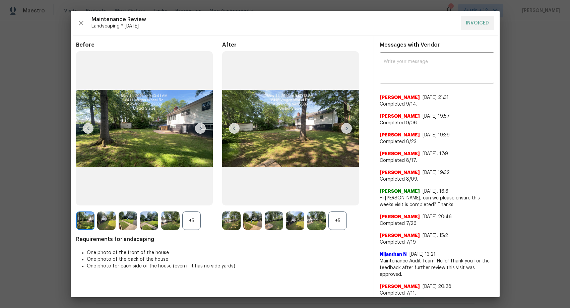
click at [193, 222] on div "+5" at bounding box center [191, 220] width 18 height 18
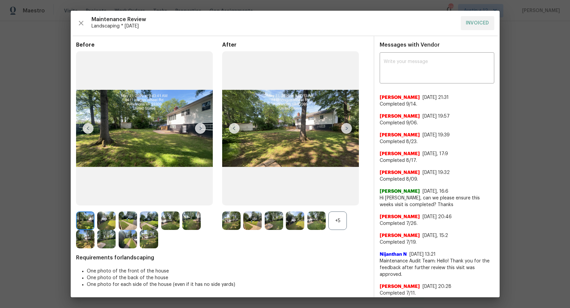
click at [152, 240] on img at bounding box center [149, 239] width 18 height 18
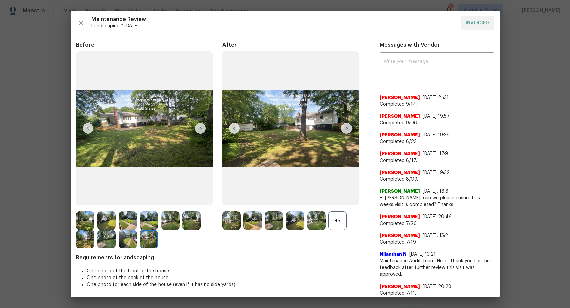
click at [118, 236] on div at bounding box center [107, 239] width 21 height 18
click at [106, 240] on img at bounding box center [106, 239] width 18 height 18
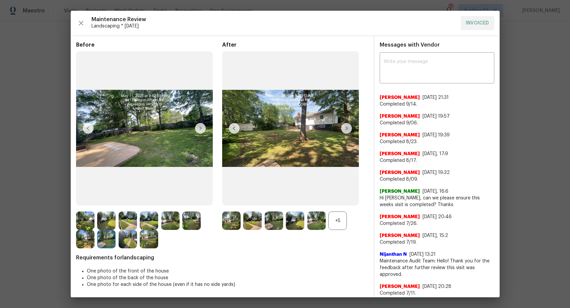
click at [85, 241] on img at bounding box center [85, 239] width 18 height 18
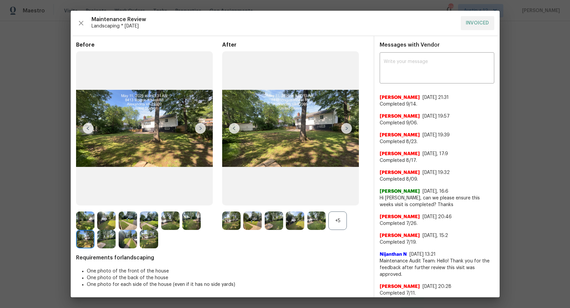
click at [190, 224] on img at bounding box center [191, 220] width 18 height 18
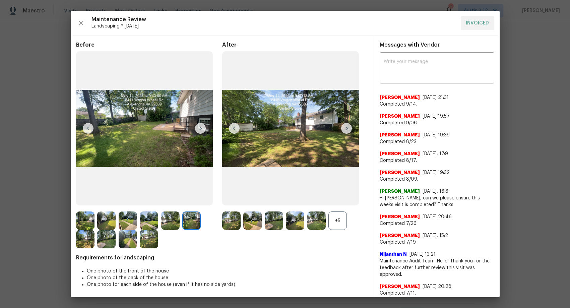
click at [167, 223] on img at bounding box center [170, 220] width 18 height 18
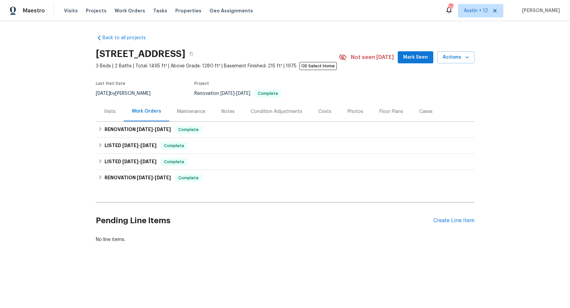
click at [198, 112] on div "Maintenance" at bounding box center [191, 111] width 28 height 7
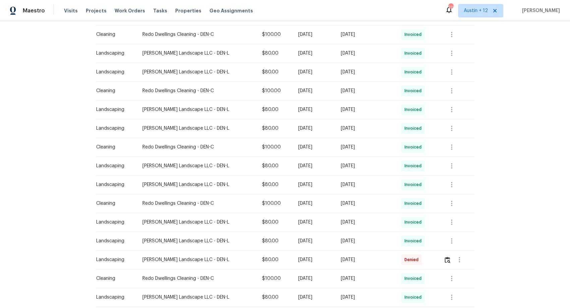
scroll to position [361, 0]
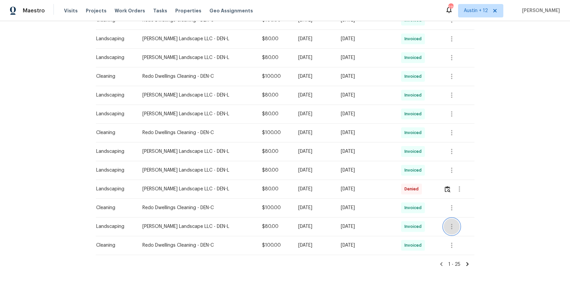
click at [454, 227] on icon "button" at bounding box center [451, 226] width 8 height 8
click at [458, 235] on li "View details" at bounding box center [467, 237] width 47 height 11
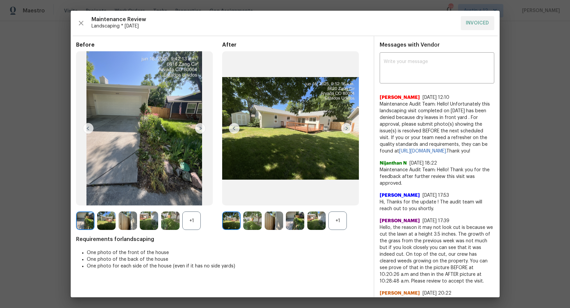
click at [109, 221] on img at bounding box center [106, 220] width 18 height 18
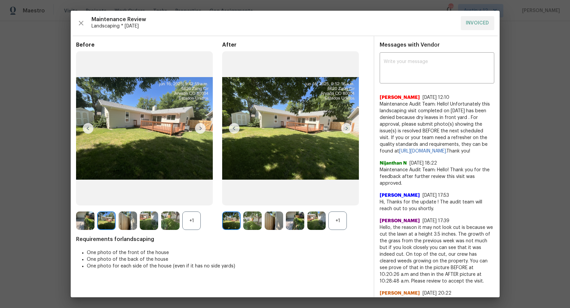
click at [198, 126] on img at bounding box center [200, 128] width 11 height 11
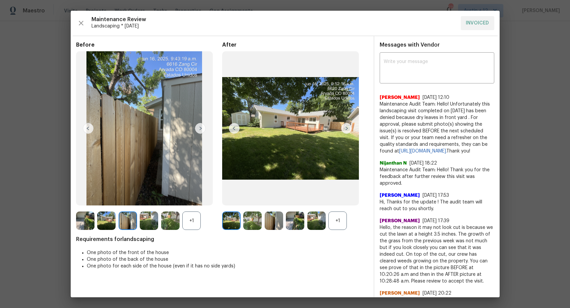
click at [198, 129] on img at bounding box center [200, 128] width 11 height 11
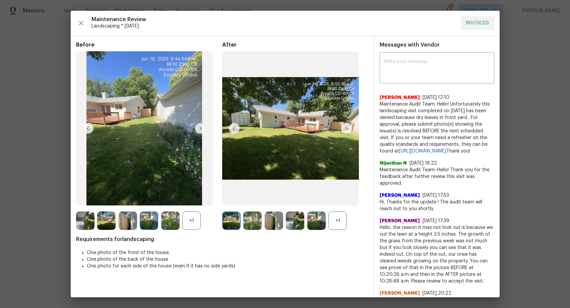
click at [198, 129] on img at bounding box center [200, 128] width 11 height 11
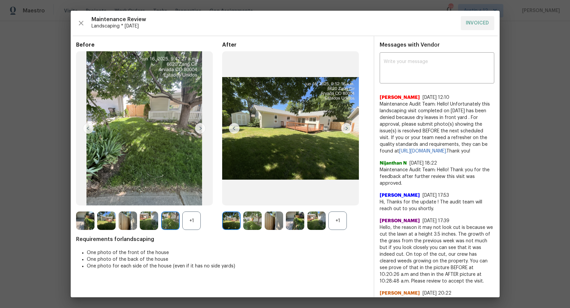
click at [198, 129] on img at bounding box center [200, 128] width 11 height 11
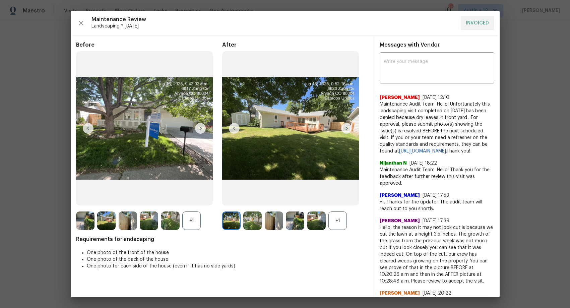
click at [198, 129] on img at bounding box center [200, 128] width 11 height 11
click at [345, 128] on img at bounding box center [346, 128] width 11 height 11
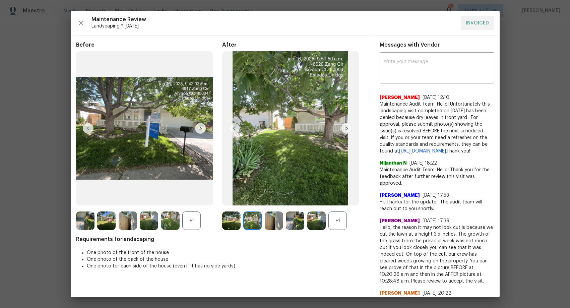
click at [345, 128] on img at bounding box center [346, 128] width 11 height 11
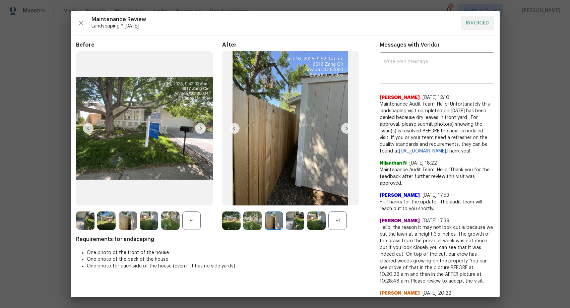
click at [345, 128] on img at bounding box center [346, 128] width 11 height 11
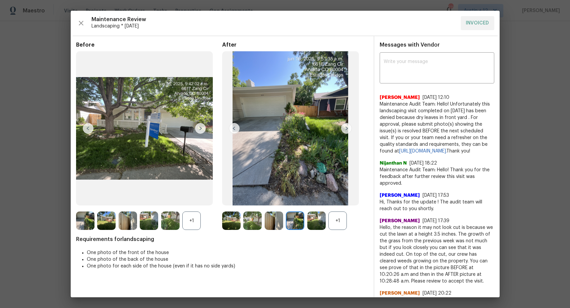
click at [345, 128] on img at bounding box center [346, 128] width 11 height 11
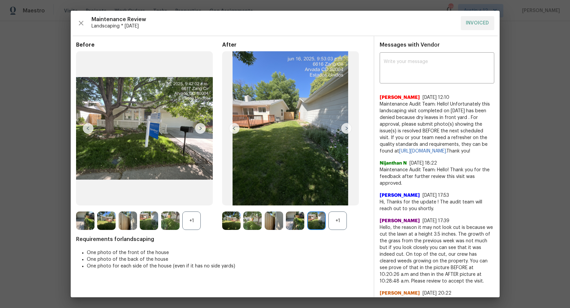
click at [345, 128] on img at bounding box center [346, 128] width 11 height 11
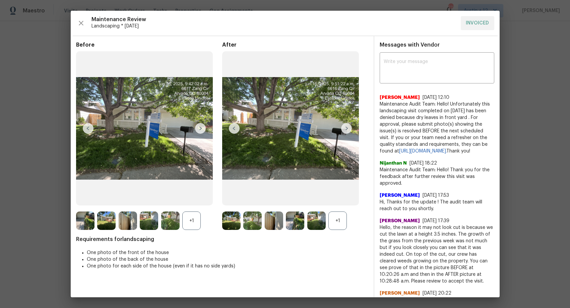
click at [345, 128] on img at bounding box center [346, 128] width 11 height 11
click at [347, 127] on img at bounding box center [346, 128] width 11 height 11
